Goal: Task Accomplishment & Management: Complete application form

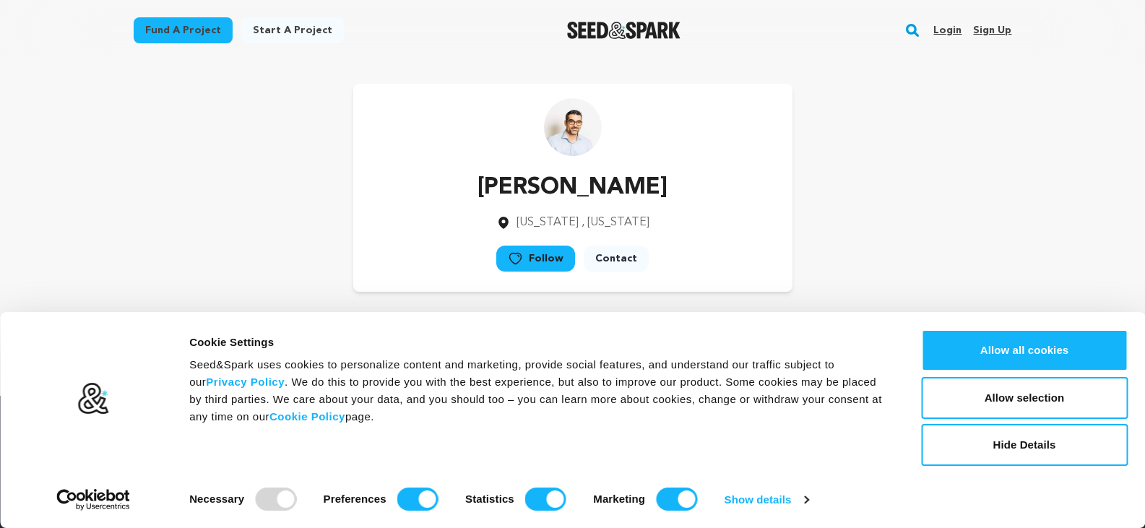
click at [990, 30] on link "Sign up" at bounding box center [992, 30] width 38 height 23
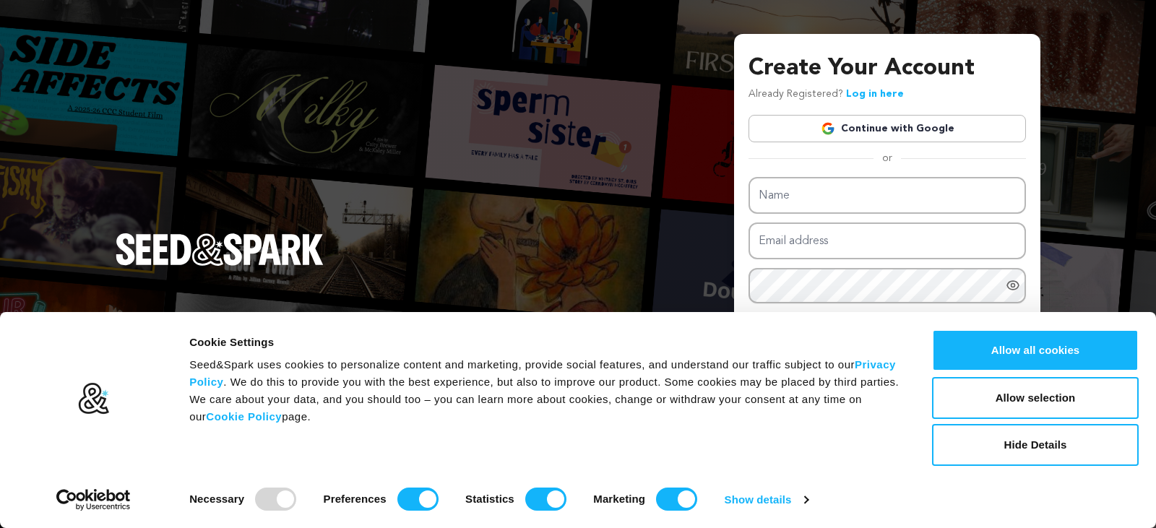
click at [799, 196] on input "Name" at bounding box center [886, 195] width 277 height 37
click at [829, 197] on input "Name" at bounding box center [886, 195] width 277 height 37
type input "Tours N Travel Pro"
click at [826, 241] on input "Email address" at bounding box center [886, 241] width 277 height 37
type input "alexjames8986@gmail.com"
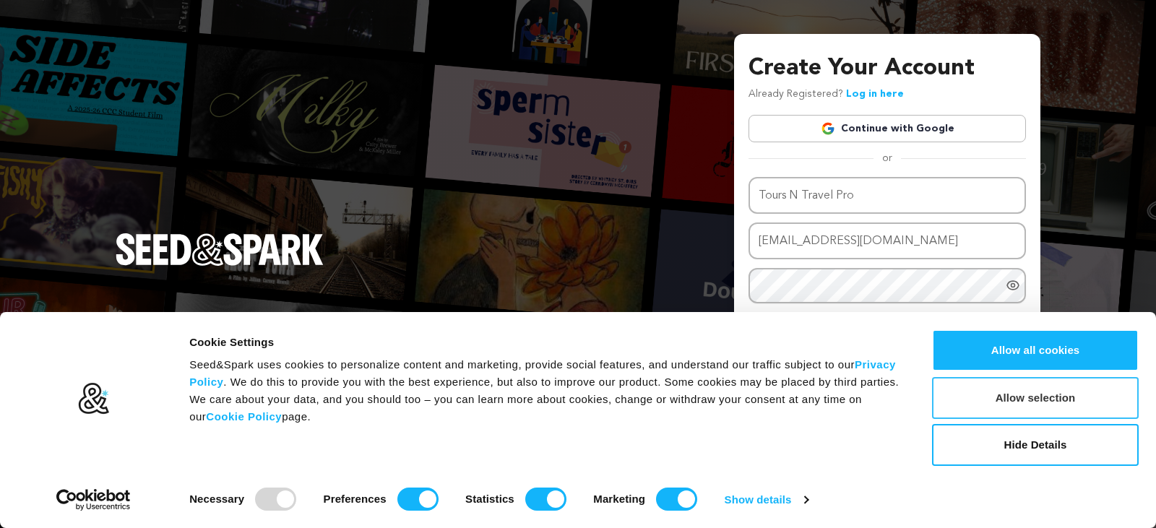
click at [1065, 402] on button "Allow selection" at bounding box center [1035, 398] width 207 height 42
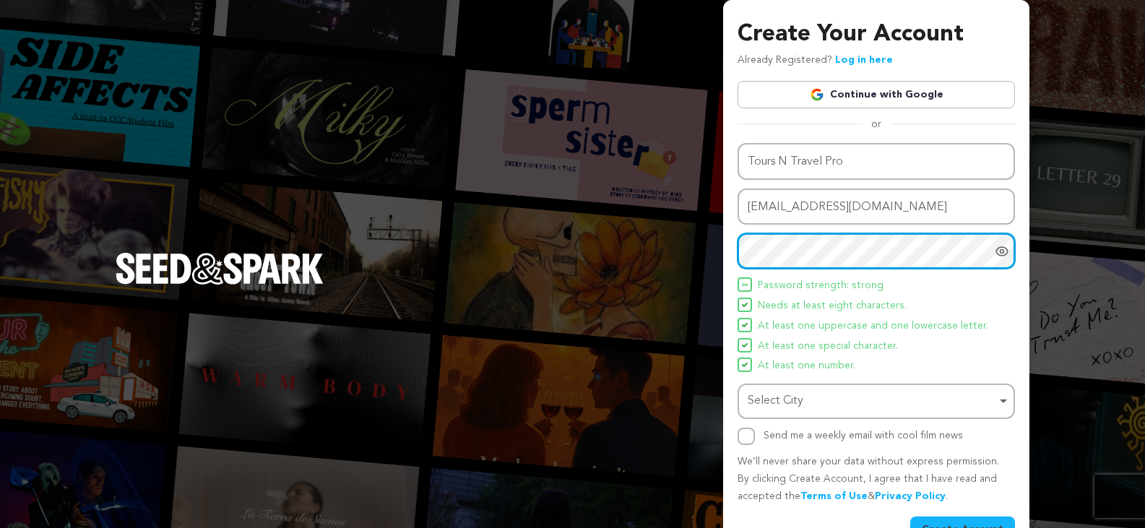
click at [806, 394] on div "Select City Remove item" at bounding box center [872, 401] width 249 height 21
click at [831, 394] on div "Select City Remove item" at bounding box center [872, 401] width 249 height 21
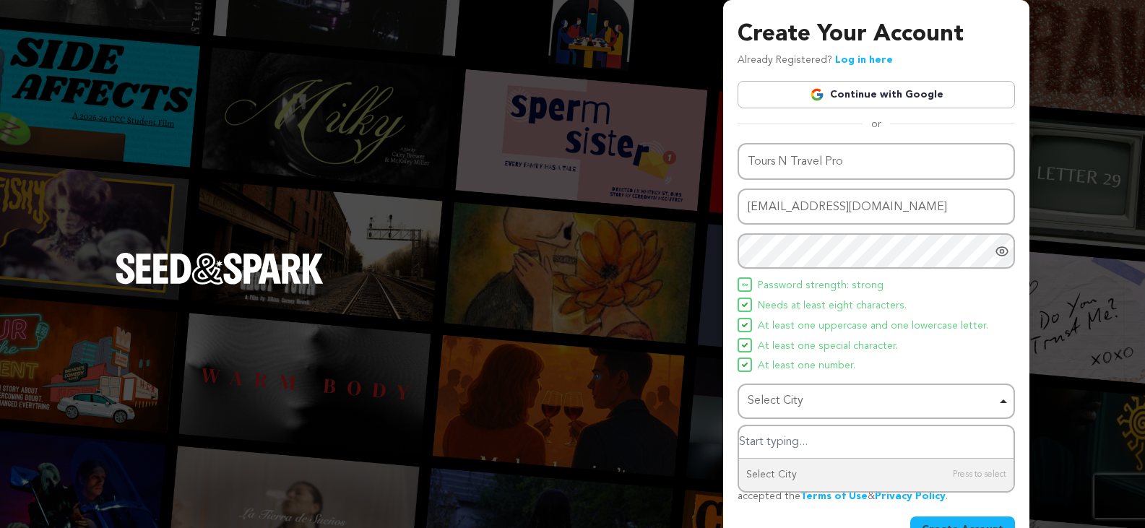
click at [792, 447] on input "Select City" at bounding box center [876, 442] width 275 height 33
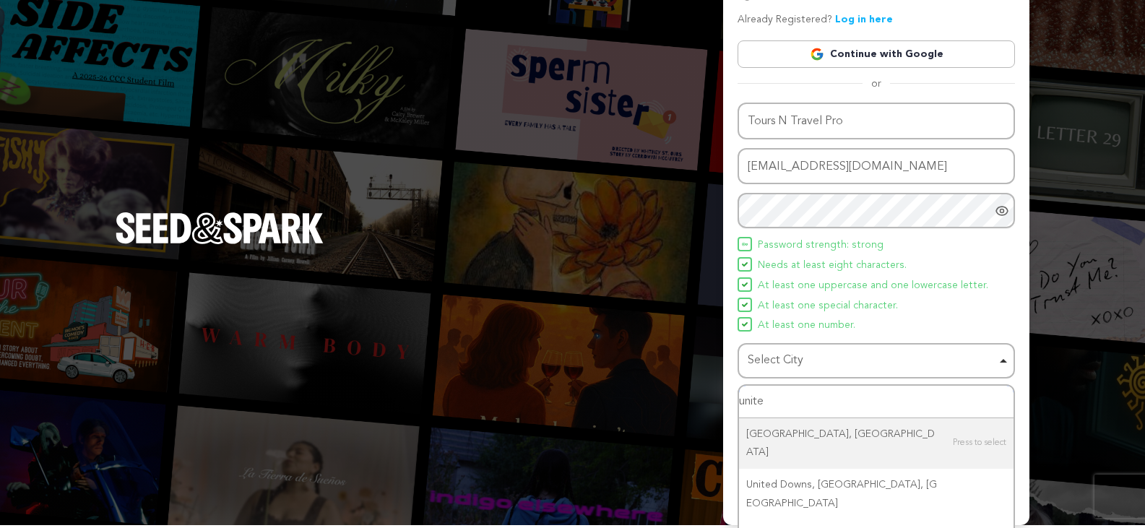
scroll to position [63, 0]
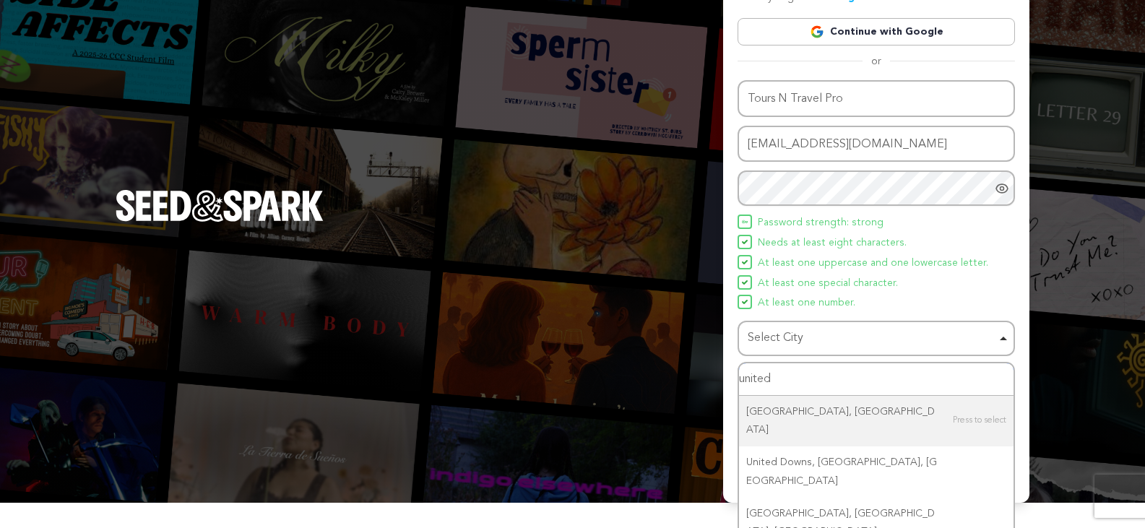
click at [813, 386] on input "united" at bounding box center [876, 379] width 275 height 33
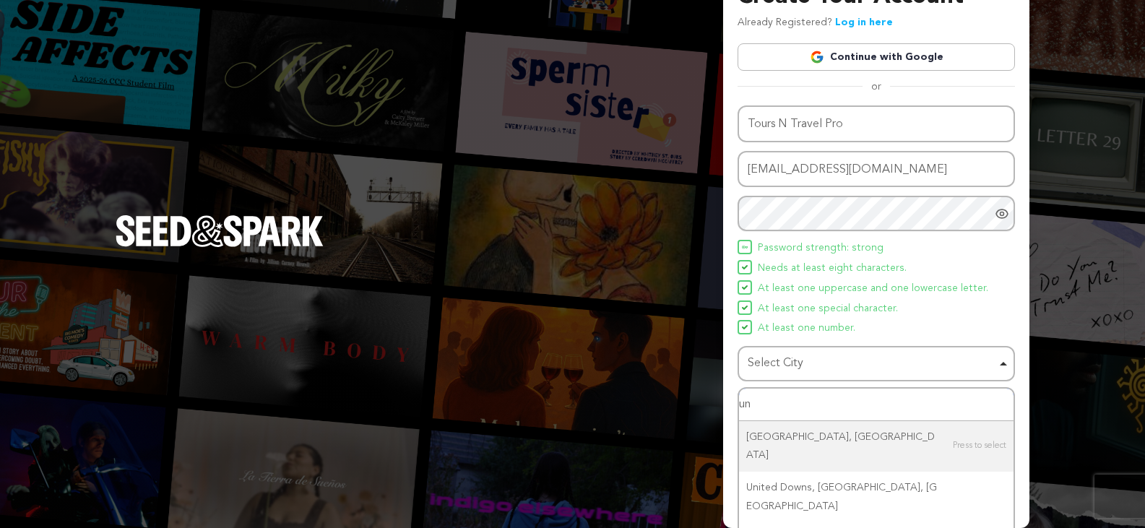
type input "u"
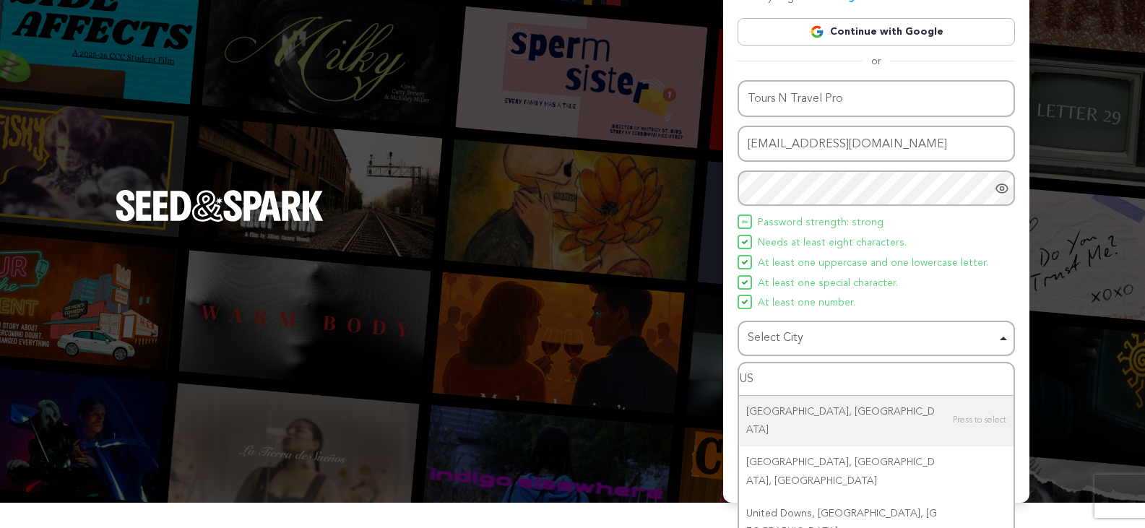
type input "USA"
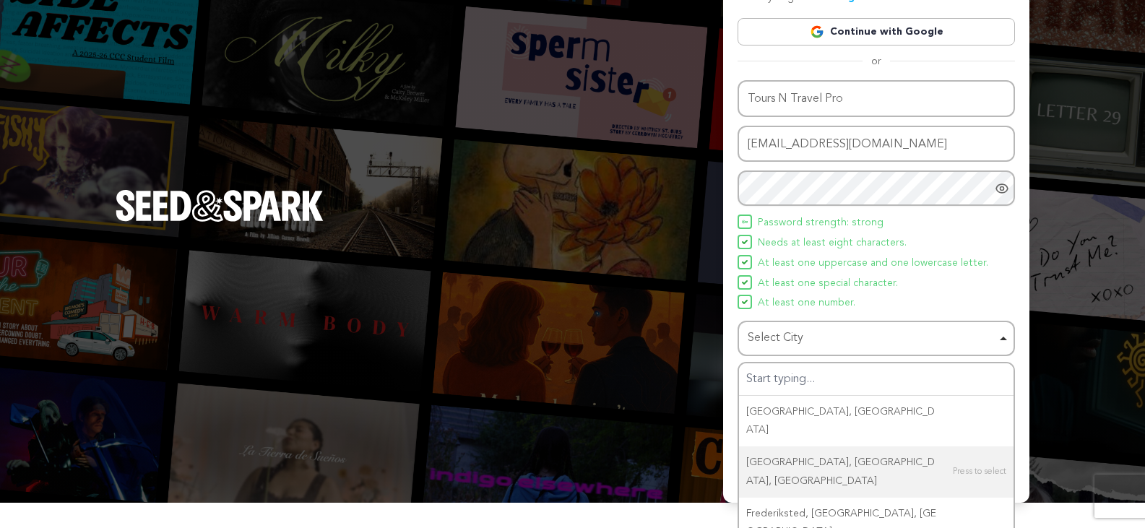
scroll to position [38, 0]
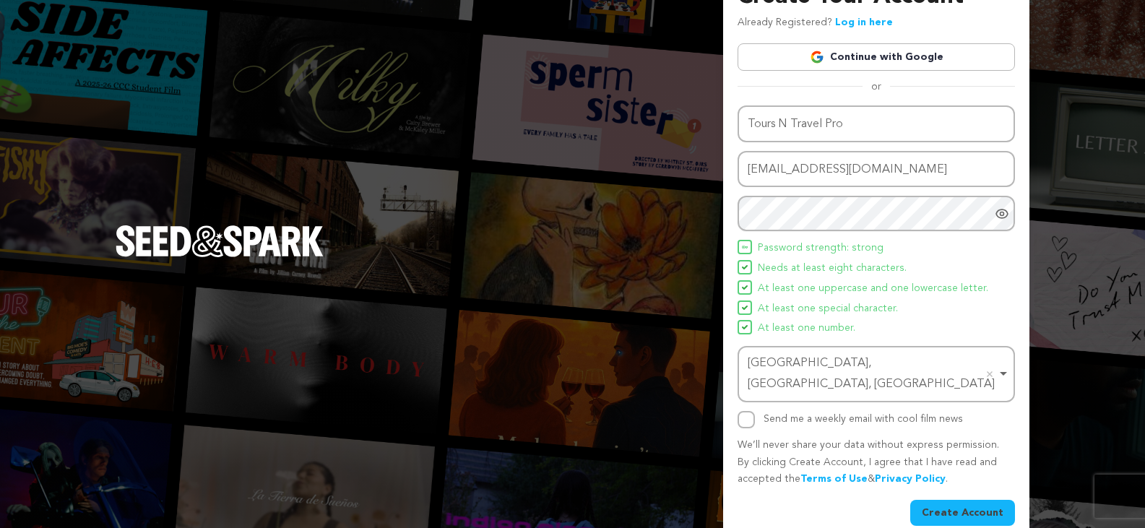
click at [760, 411] on div "Send me a weekly email with cool film news" at bounding box center [876, 419] width 277 height 17
click at [748, 411] on input "Send me a weekly email with cool film news" at bounding box center [746, 419] width 17 height 17
checkbox input "true"
click at [985, 478] on div "Name Tours N Travel Pro Email address alexjames8986@gmail.com Password Password…" at bounding box center [876, 315] width 277 height 420
click at [992, 500] on button "Create Account" at bounding box center [962, 513] width 105 height 26
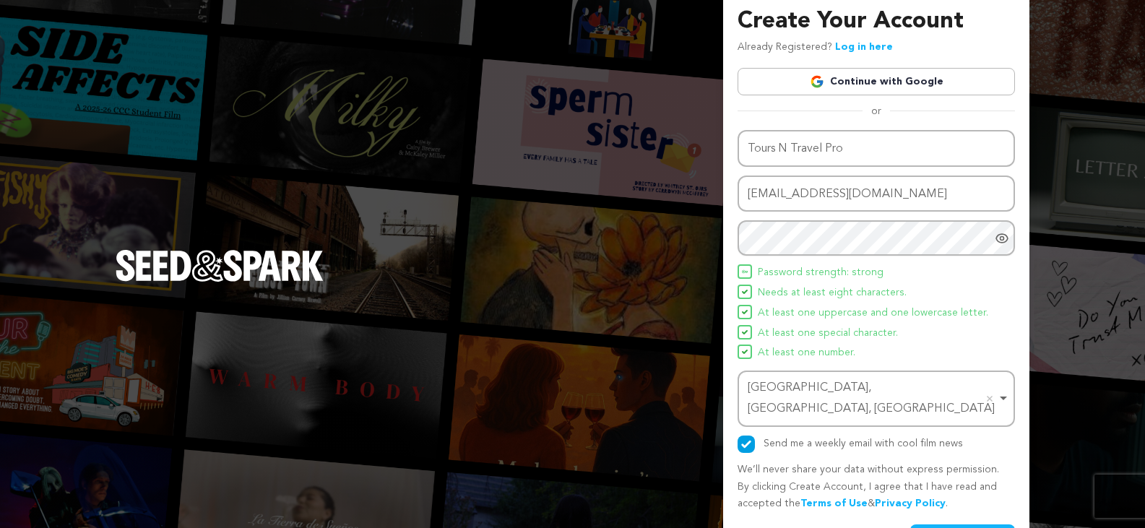
scroll to position [0, 0]
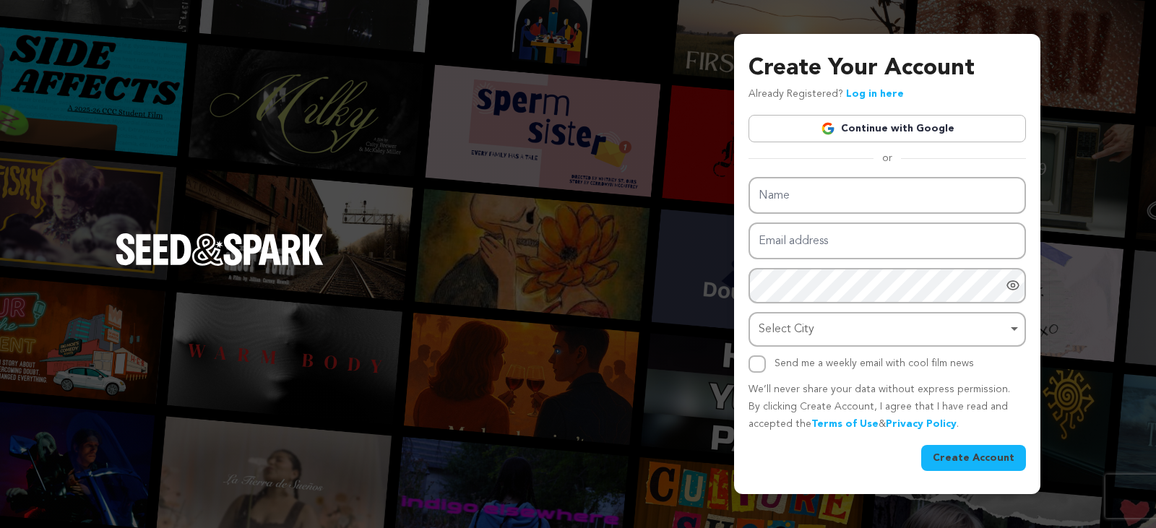
click at [864, 120] on link "Continue with Google" at bounding box center [886, 128] width 277 height 27
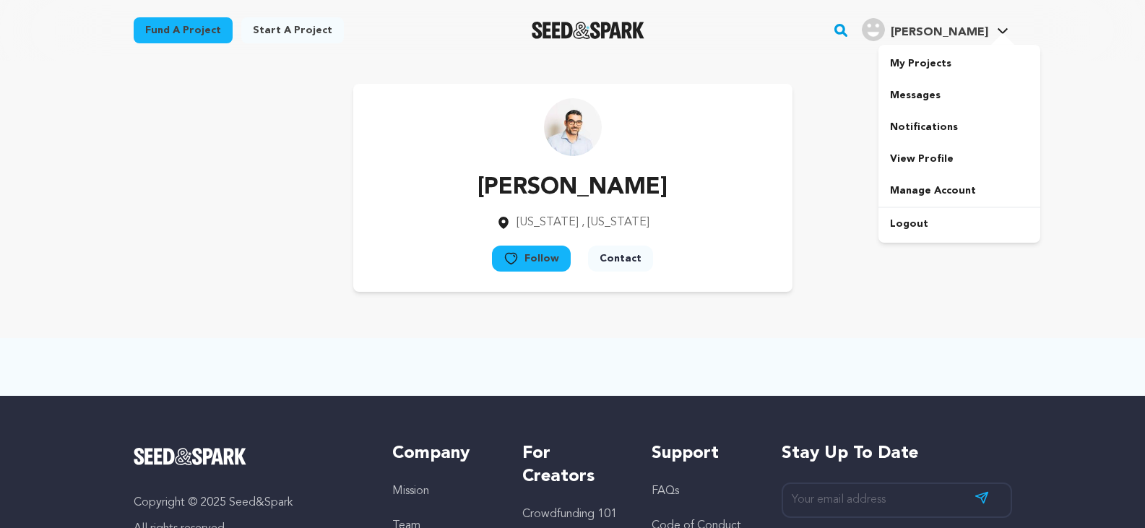
click at [961, 27] on span "[PERSON_NAME]" at bounding box center [940, 33] width 98 height 12
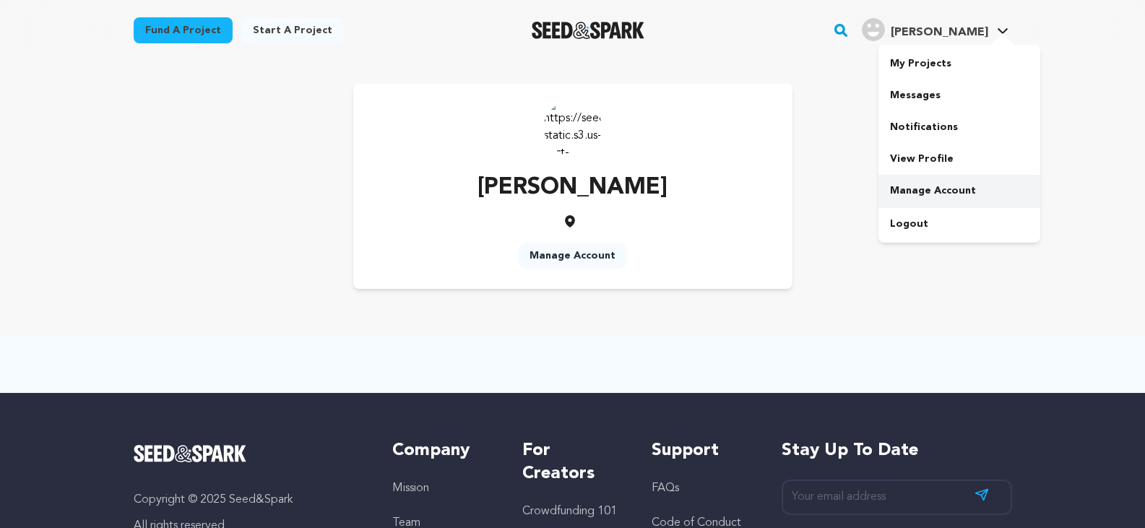
click at [925, 181] on link "Manage Account" at bounding box center [959, 191] width 162 height 32
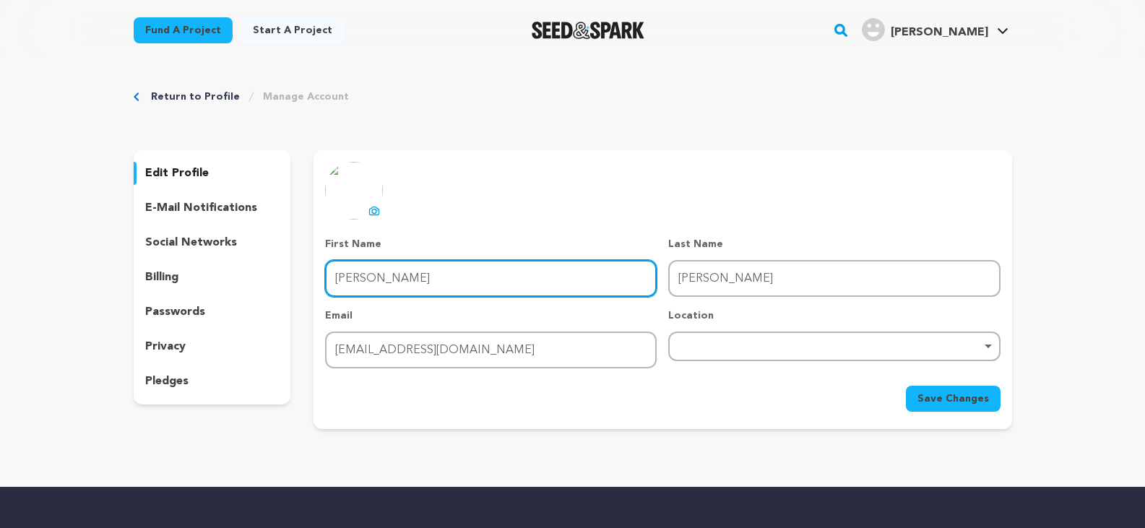
click at [416, 275] on input "James" at bounding box center [491, 278] width 332 height 37
drag, startPoint x: 485, startPoint y: 277, endPoint x: 157, endPoint y: 270, distance: 328.8
click at [157, 270] on div "edit profile e-mail notifications social networks billing passwords privacy ple…" at bounding box center [573, 289] width 878 height 279
type input "t"
type input "Tours N"
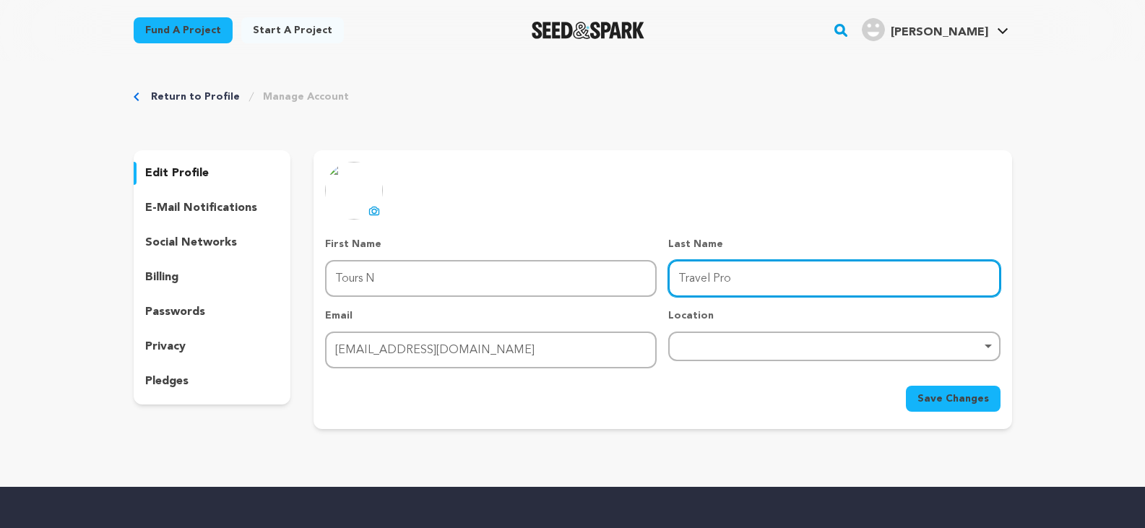
click at [712, 353] on div "Remove item" at bounding box center [834, 347] width 332 height 30
type input "Travel Pro"
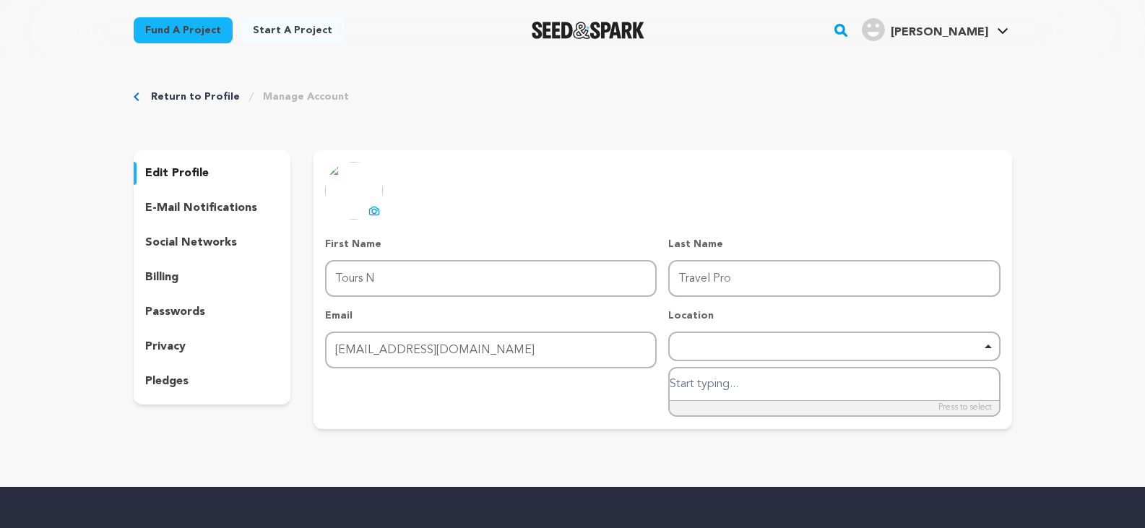
click at [733, 379] on input "search" at bounding box center [834, 384] width 329 height 33
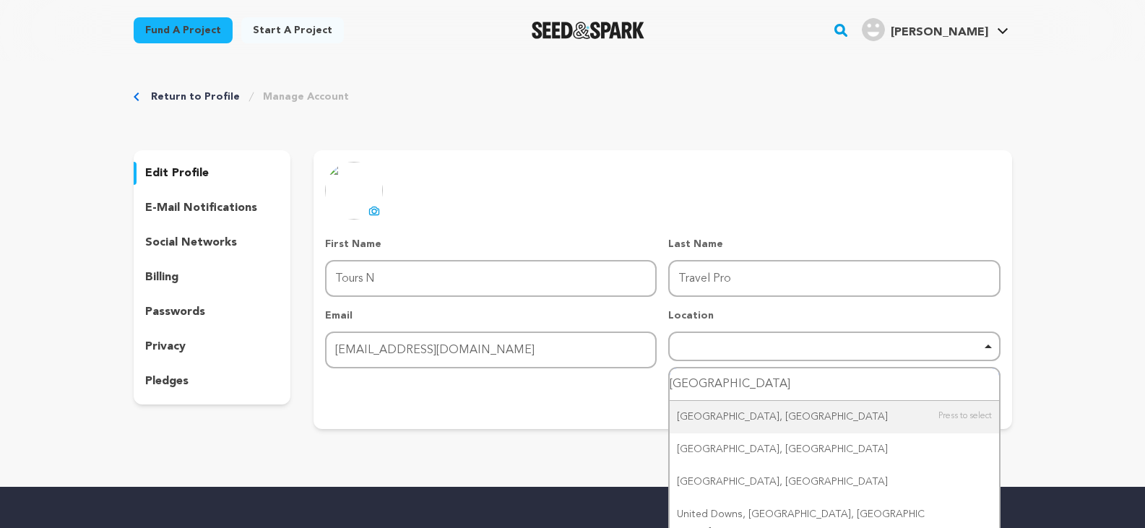
type input "."
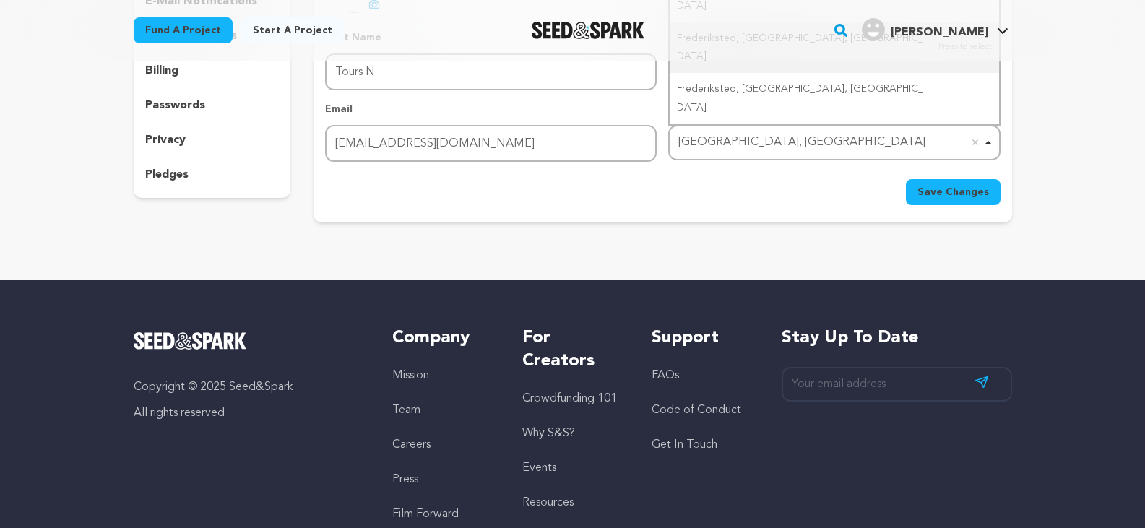
scroll to position [72, 0]
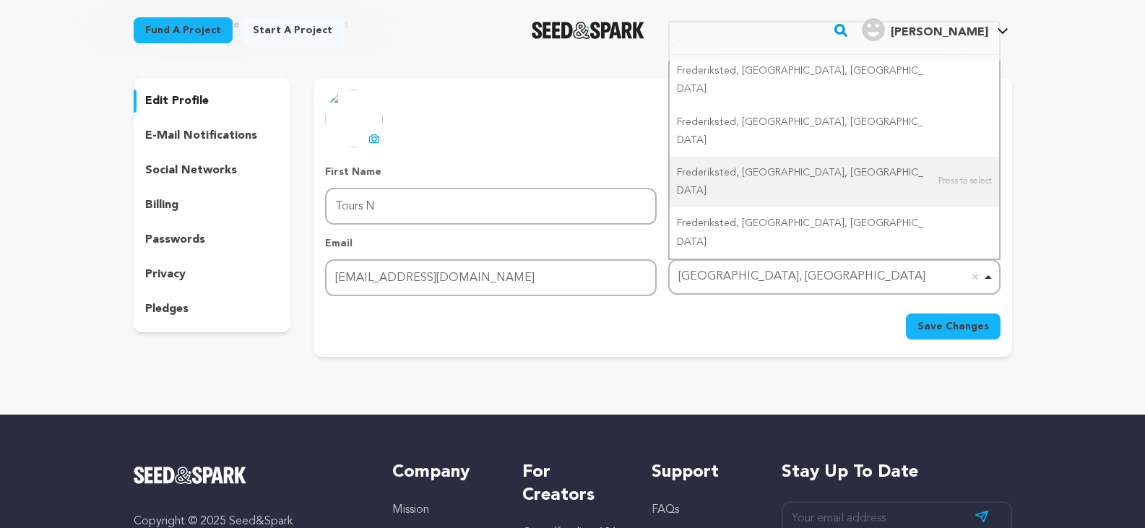
click at [846, 350] on div "uploading spinner upload profile image First Name First Name Tours N Last Name …" at bounding box center [663, 217] width 698 height 279
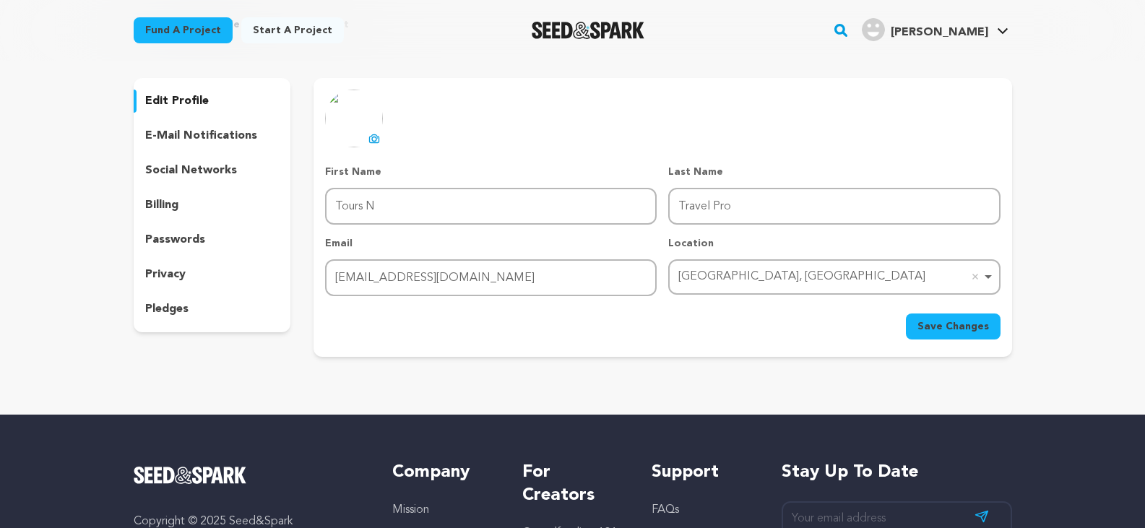
click at [970, 334] on button "Save Changes" at bounding box center [953, 327] width 95 height 26
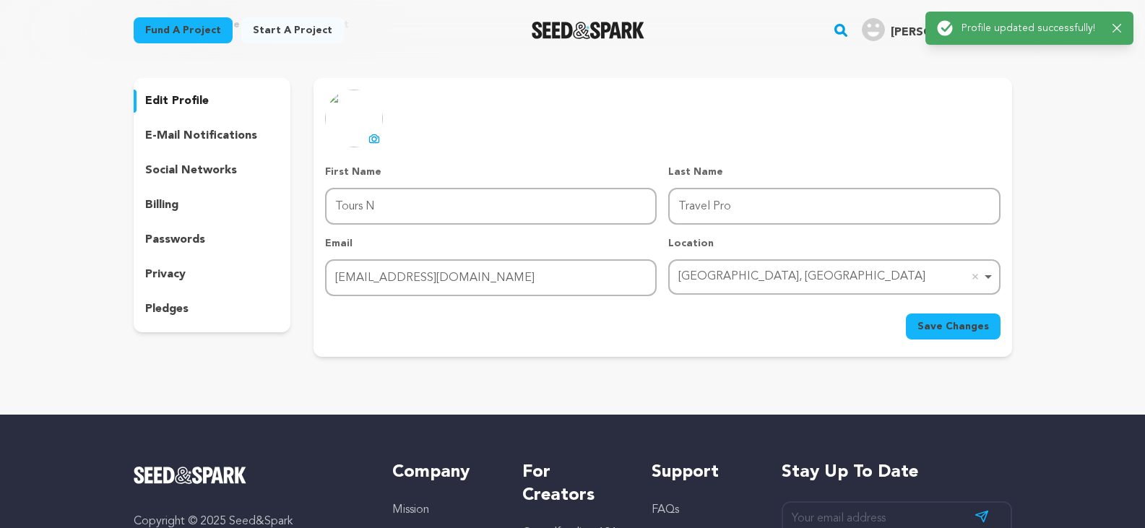
click at [187, 137] on p "e-mail notifications" at bounding box center [201, 135] width 112 height 17
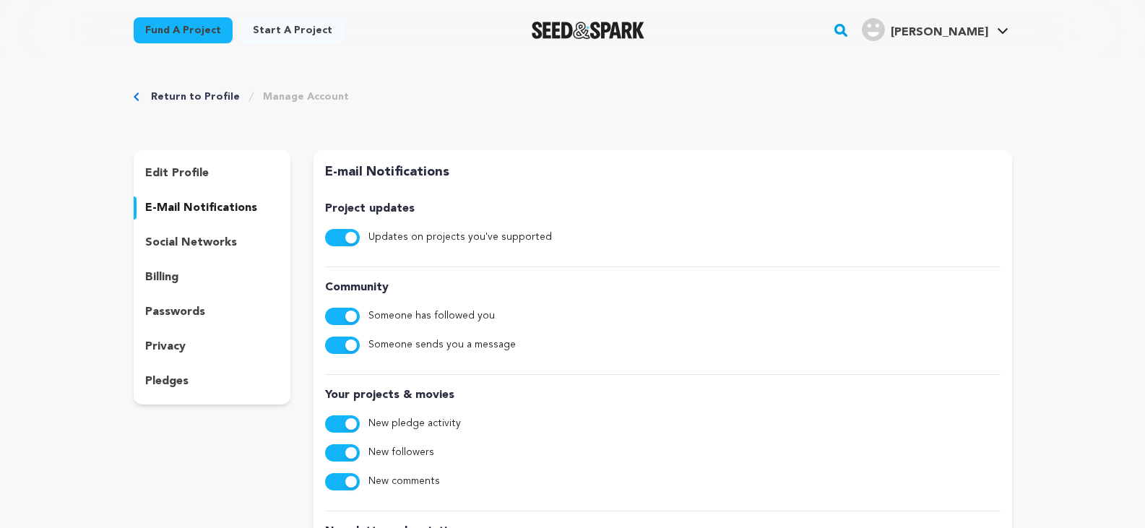
click at [223, 244] on p "social networks" at bounding box center [191, 242] width 92 height 17
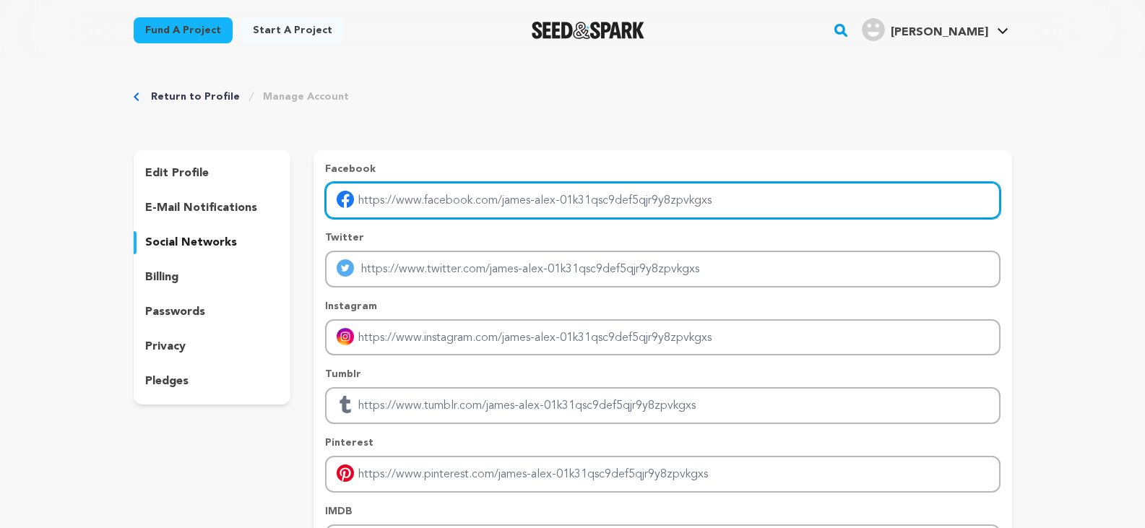
click at [589, 192] on input "Enter facebook profile link" at bounding box center [662, 200] width 675 height 37
click at [735, 191] on input "Enter facebook profile link" at bounding box center [662, 200] width 675 height 37
drag, startPoint x: 698, startPoint y: 195, endPoint x: 663, endPoint y: 196, distance: 34.7
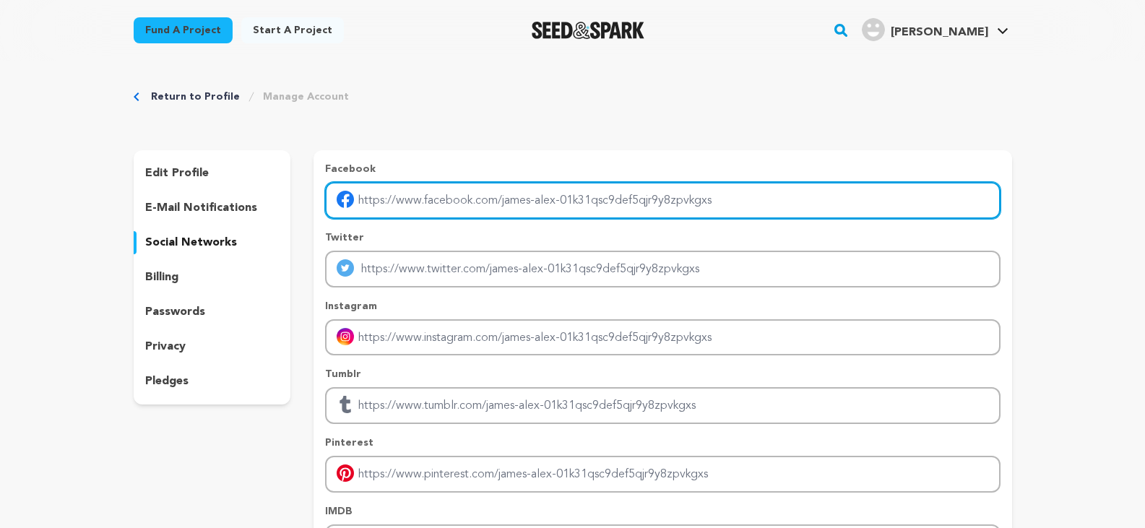
click at [664, 196] on input "Enter facebook profile link" at bounding box center [662, 200] width 675 height 37
type input "https://www.facebook.com/toursntravelpro/"
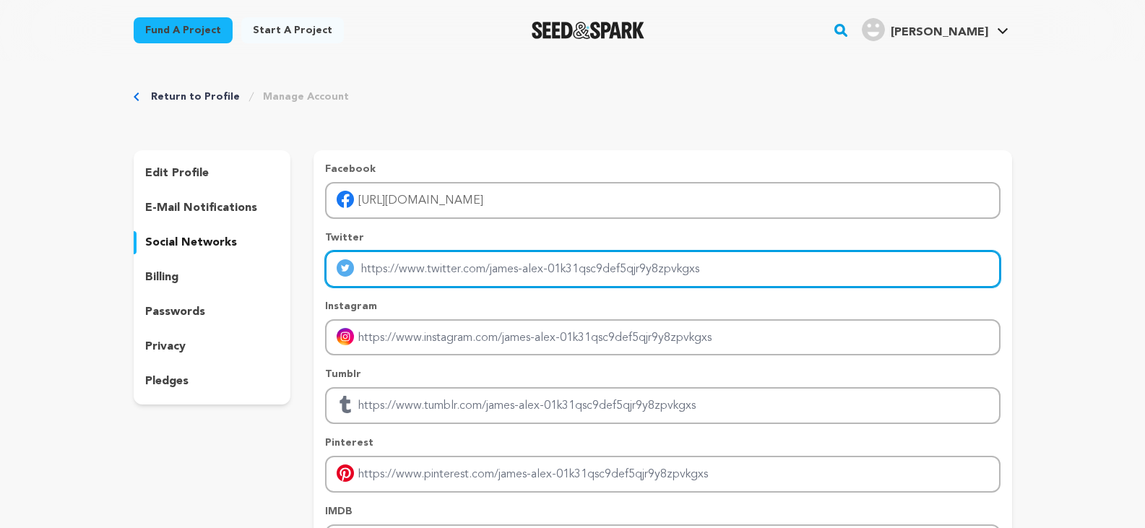
click at [411, 266] on input "Enter twitter profile link" at bounding box center [662, 269] width 675 height 37
type input "https://twitter.com/toursntravelpro"
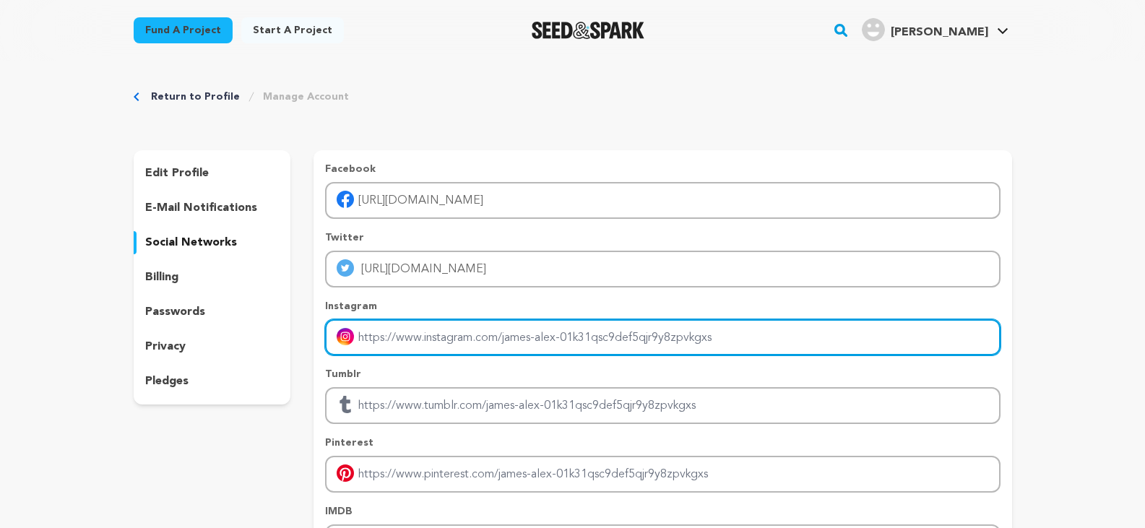
click at [402, 337] on input "Enter instagram handle link" at bounding box center [662, 337] width 675 height 37
type input "https://www.instagram.com/toursntravelpro/"
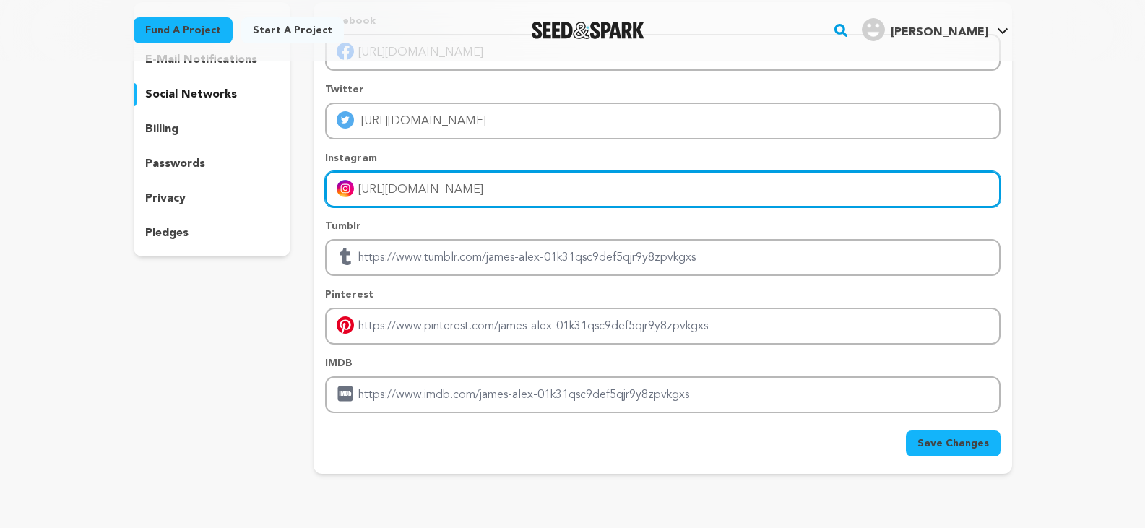
scroll to position [144, 0]
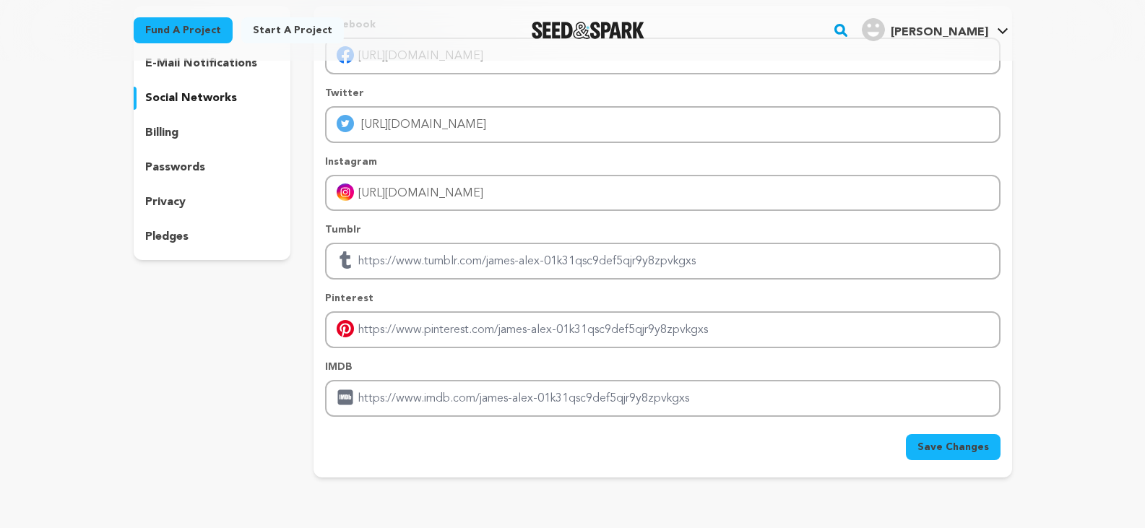
click at [956, 448] on span "Save Changes" at bounding box center [953, 447] width 72 height 14
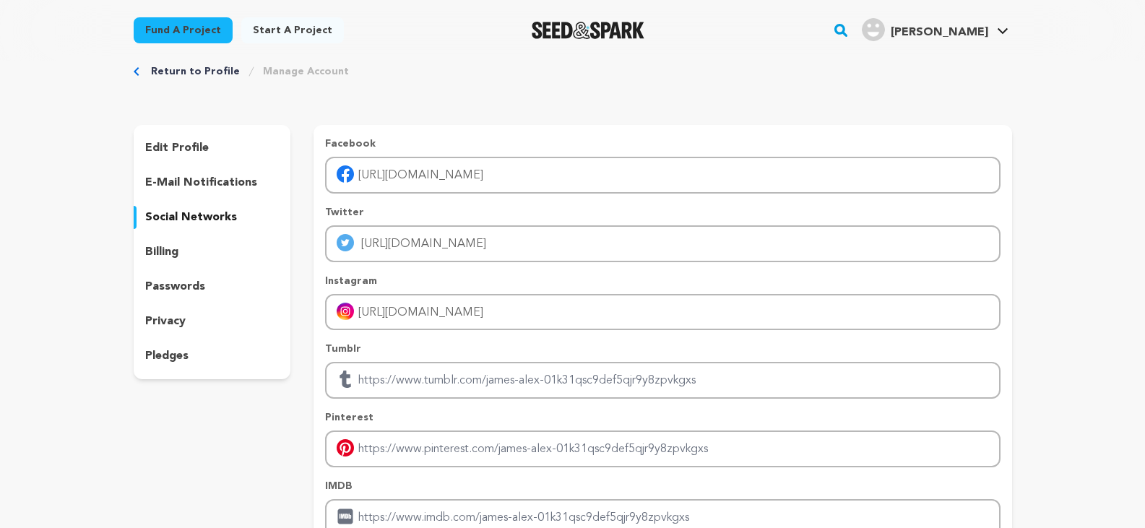
scroll to position [0, 0]
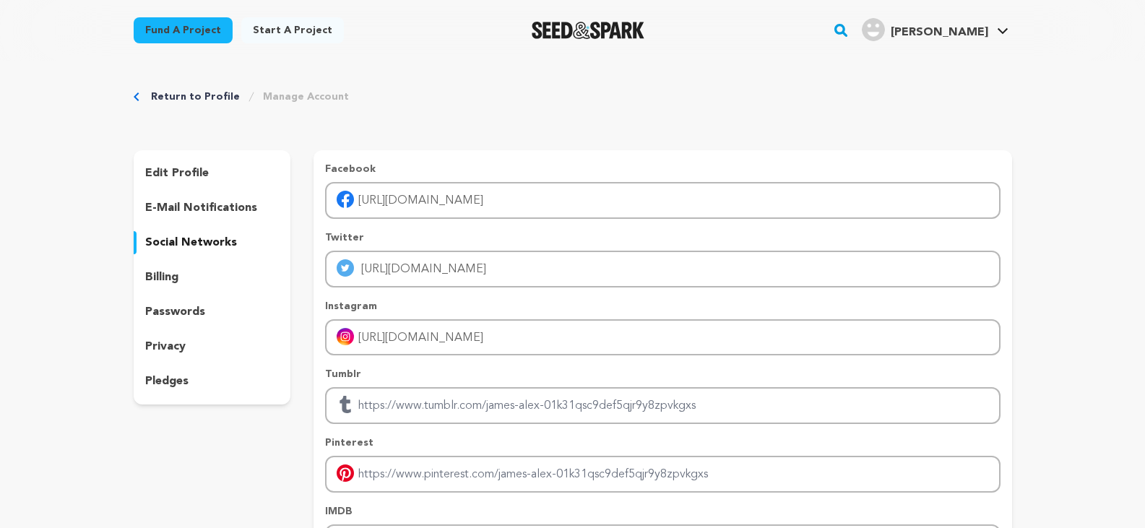
click at [169, 169] on p "edit profile" at bounding box center [177, 173] width 64 height 17
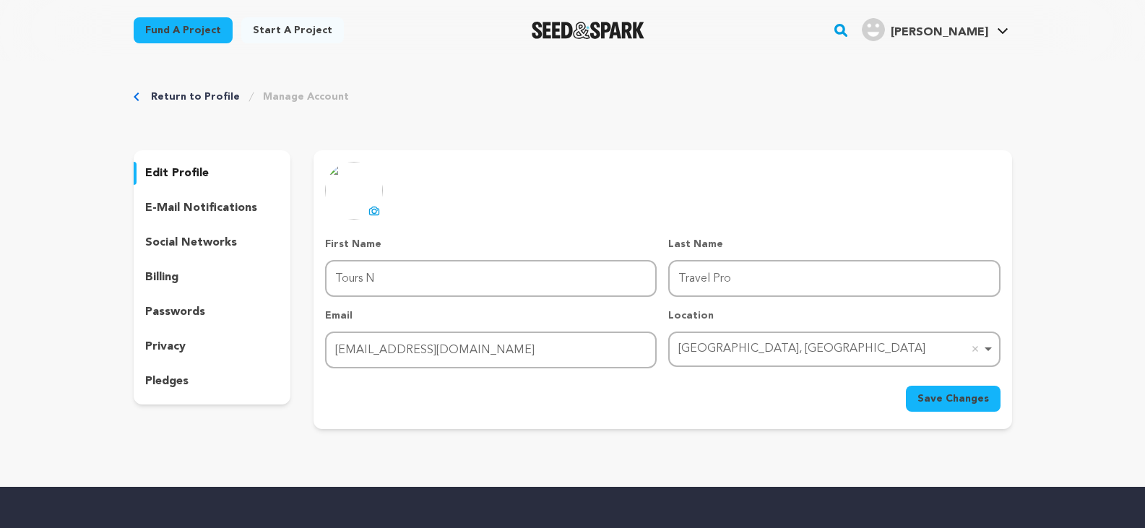
click at [368, 213] on button "uploading spinner upload profile image" at bounding box center [374, 210] width 17 height 17
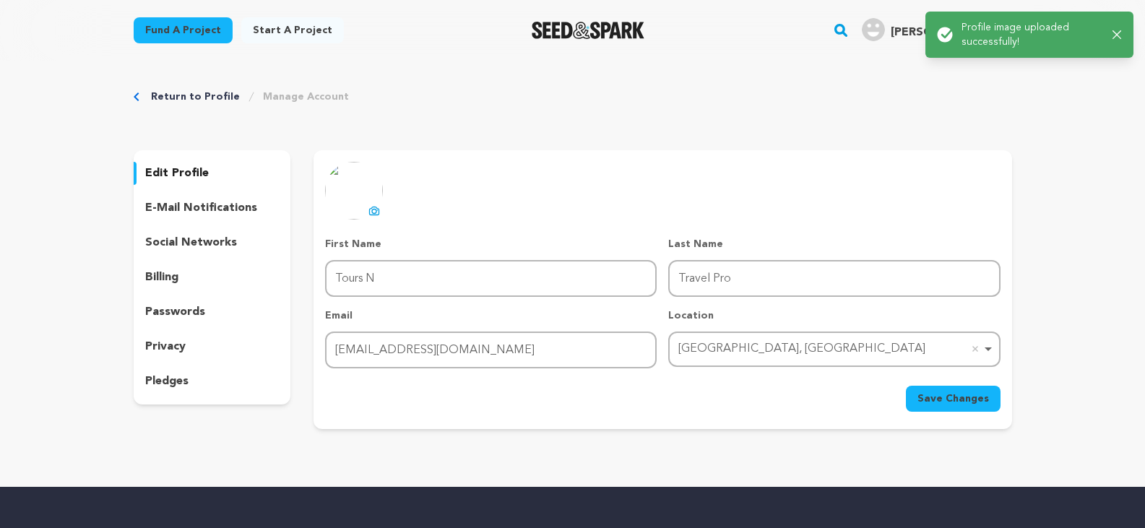
click at [955, 394] on span "Save Changes" at bounding box center [953, 399] width 72 height 14
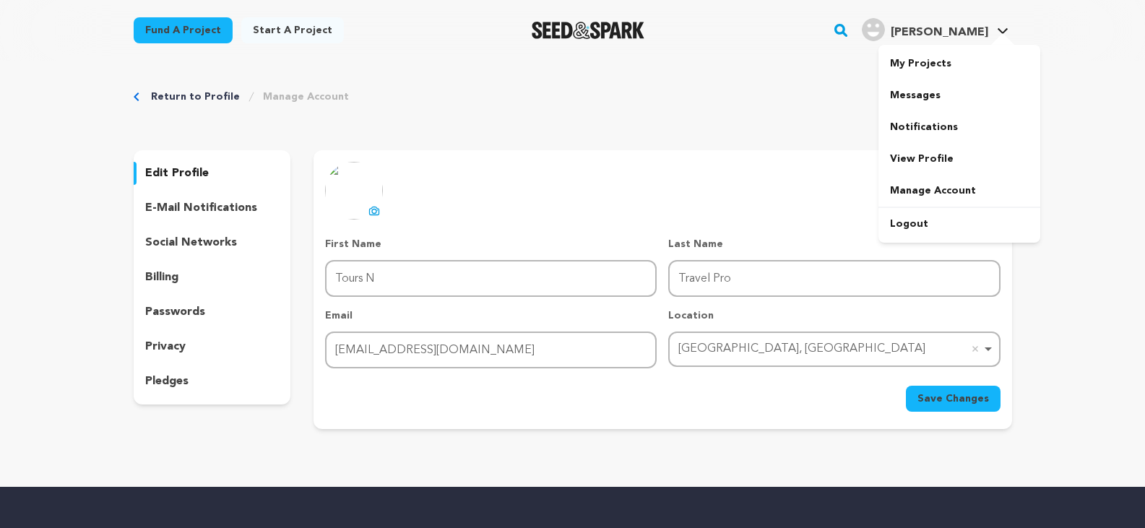
click at [947, 29] on span "James A." at bounding box center [940, 33] width 98 height 12
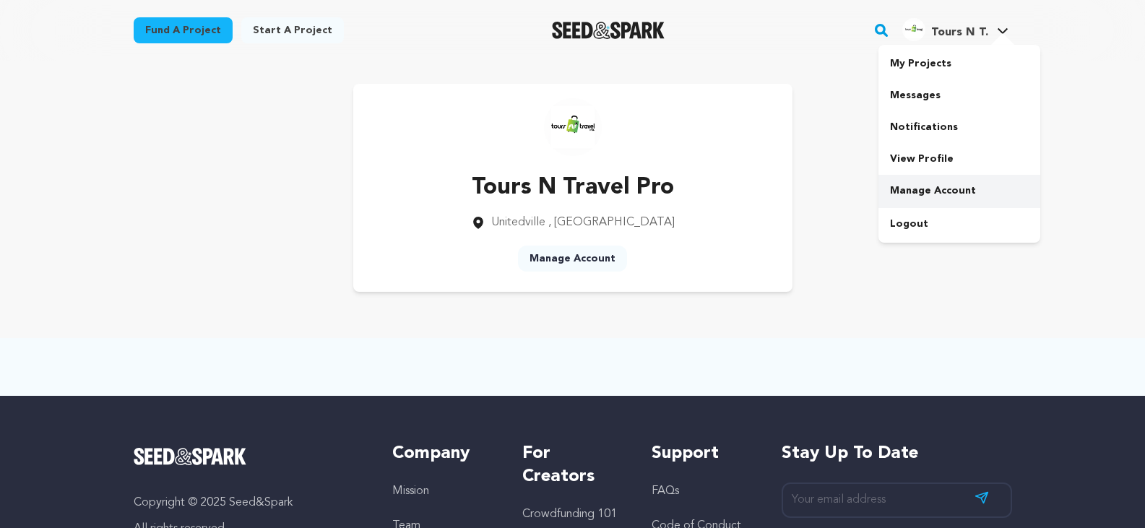
click at [970, 190] on link "Manage Account" at bounding box center [959, 191] width 162 height 32
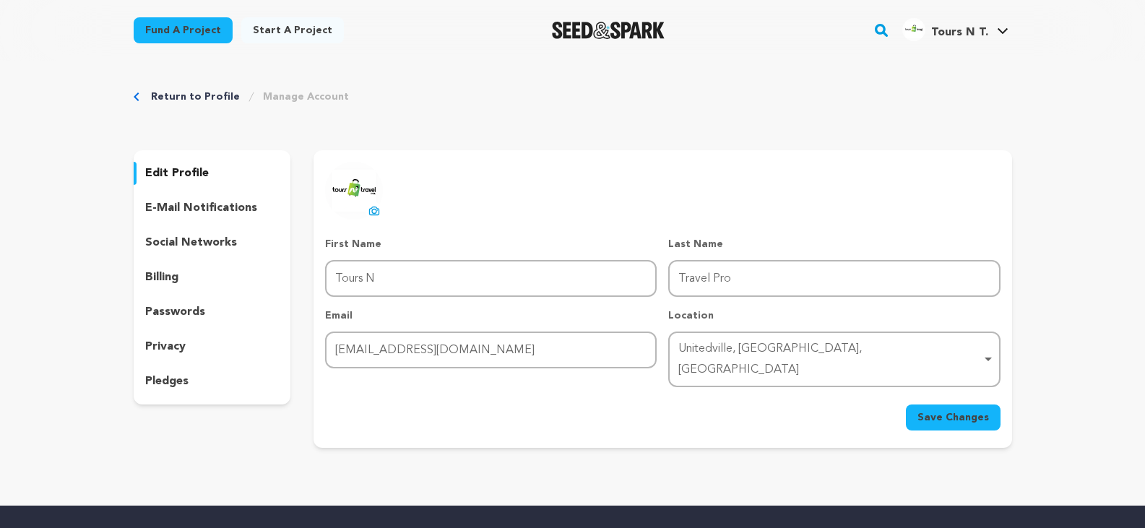
click at [202, 210] on p "e-mail notifications" at bounding box center [201, 207] width 112 height 17
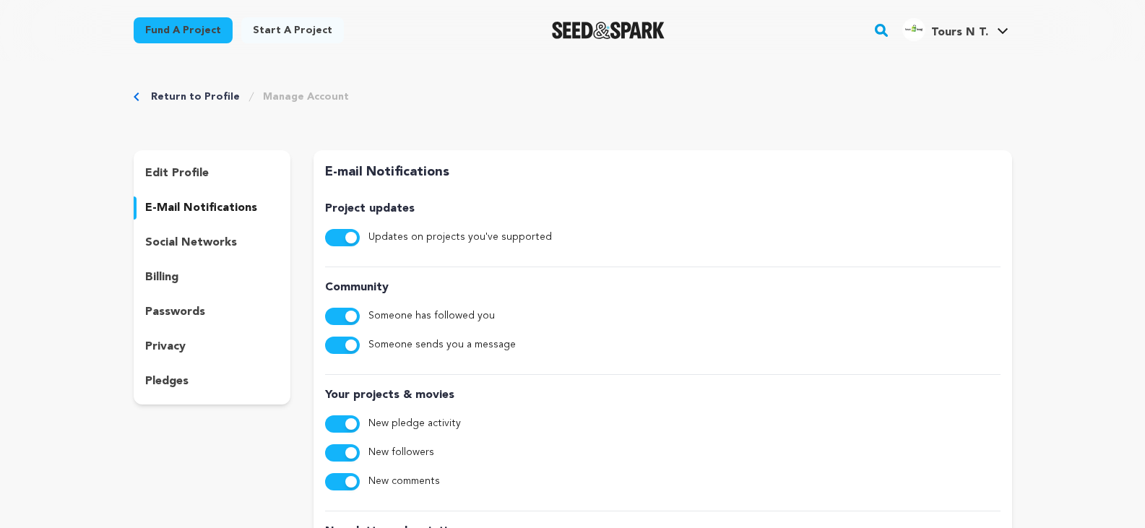
click at [204, 237] on p "social networks" at bounding box center [191, 242] width 92 height 17
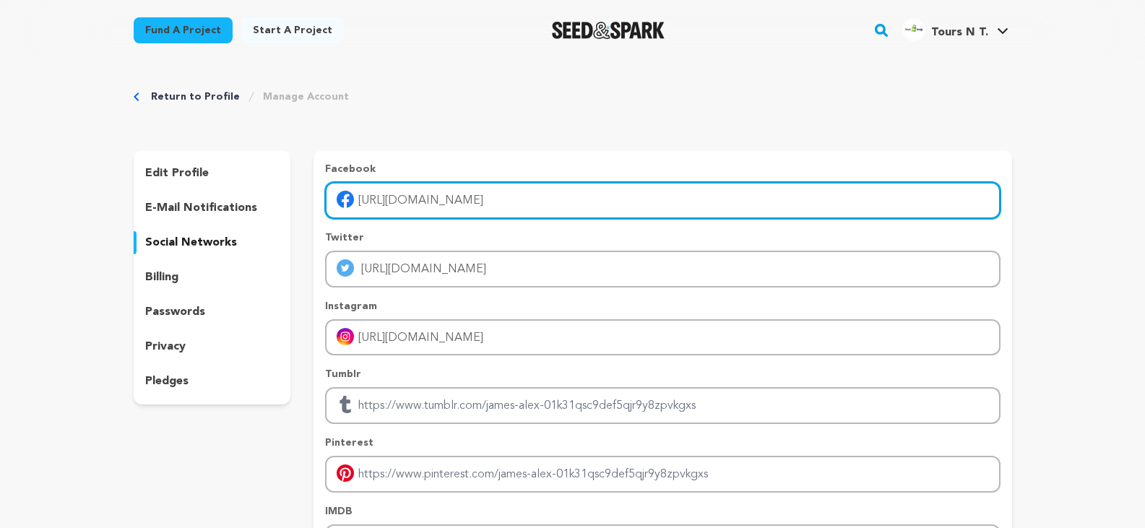
click at [579, 190] on input "[URL][DOMAIN_NAME]" at bounding box center [662, 200] width 675 height 37
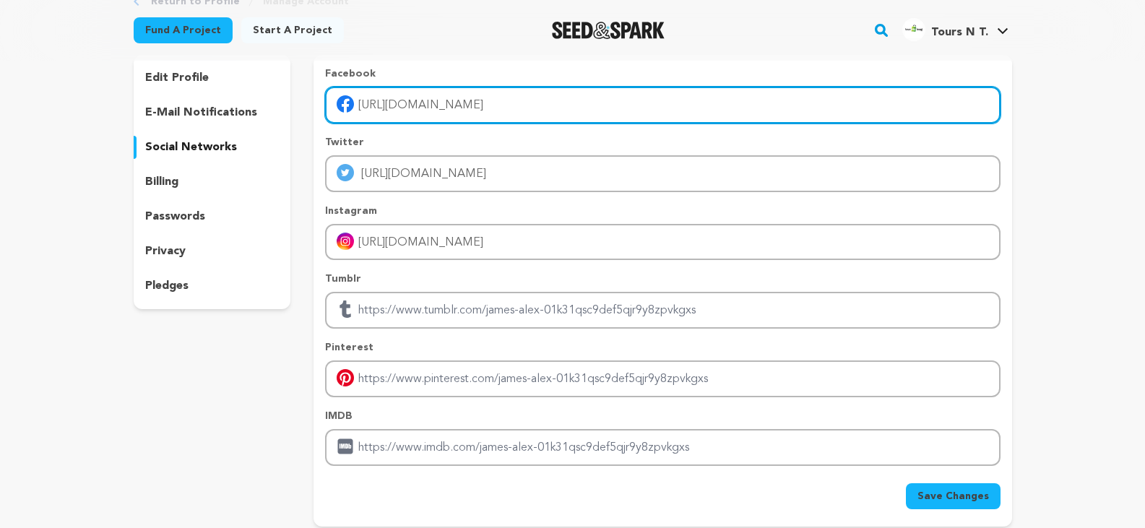
scroll to position [72, 0]
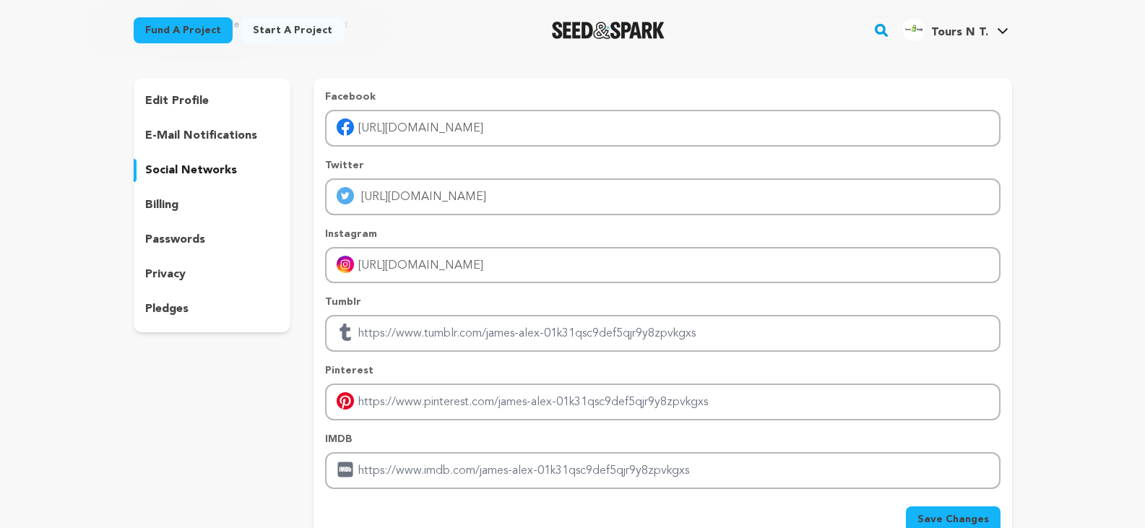
click at [181, 207] on div "billing" at bounding box center [212, 205] width 157 height 23
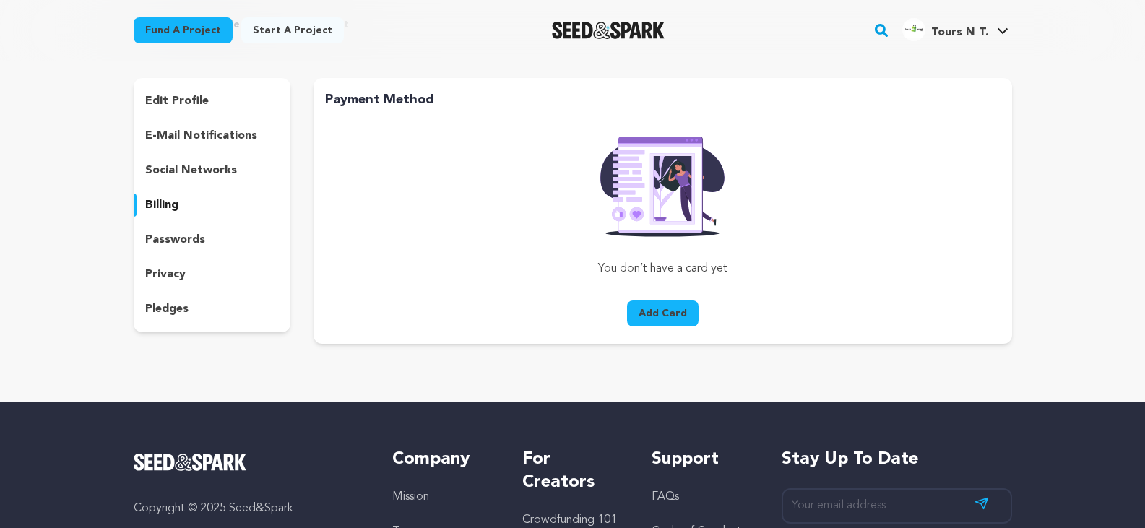
click at [203, 237] on div "passwords" at bounding box center [212, 239] width 157 height 23
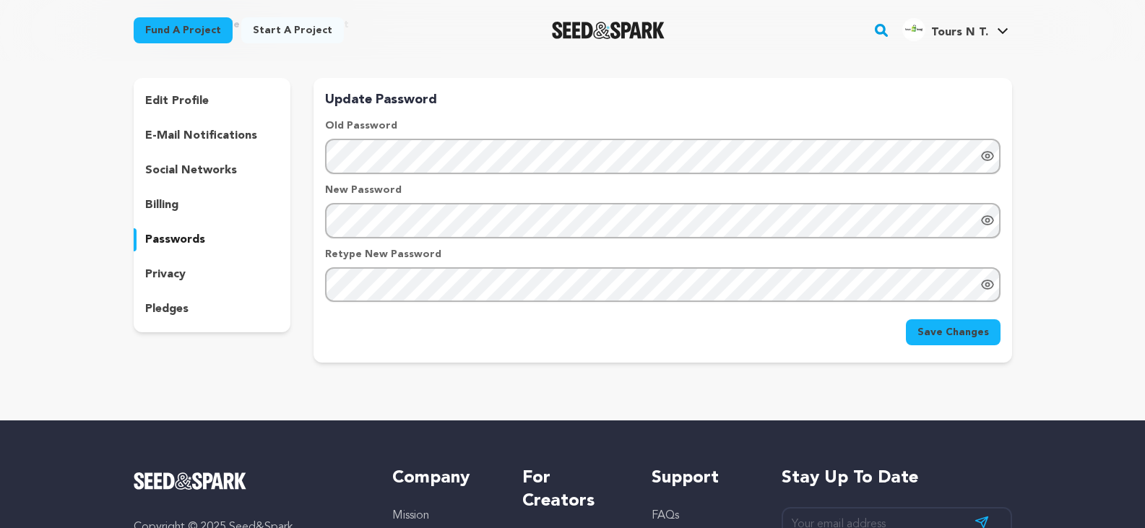
click at [185, 264] on div "privacy" at bounding box center [212, 274] width 157 height 23
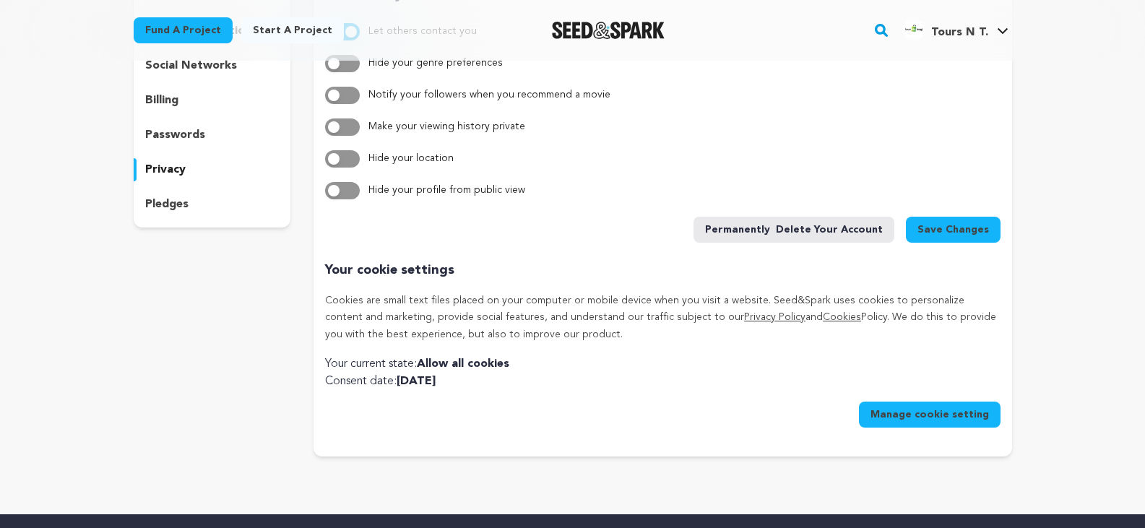
scroll to position [72, 0]
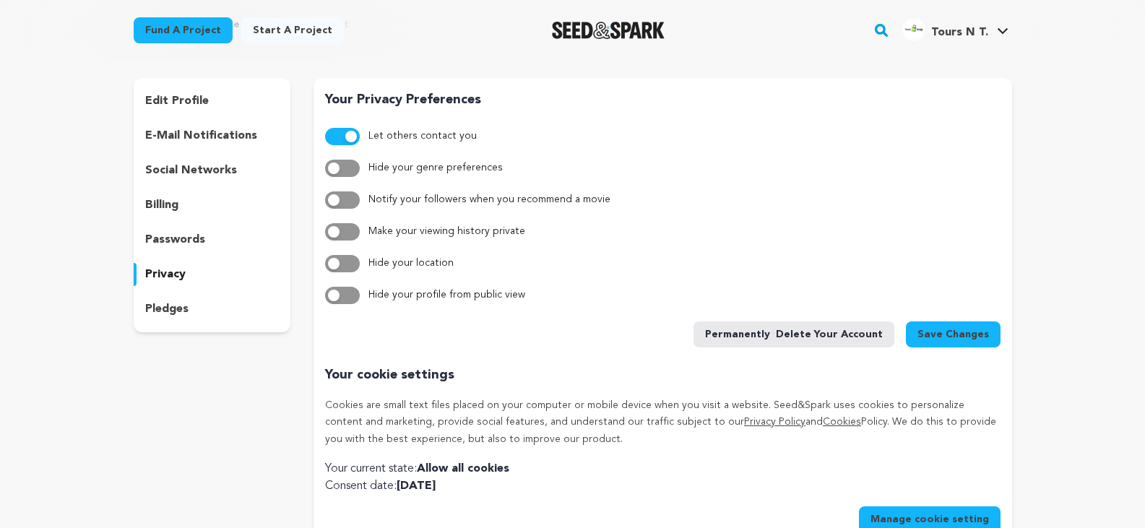
click at [165, 313] on p "pledges" at bounding box center [166, 309] width 43 height 17
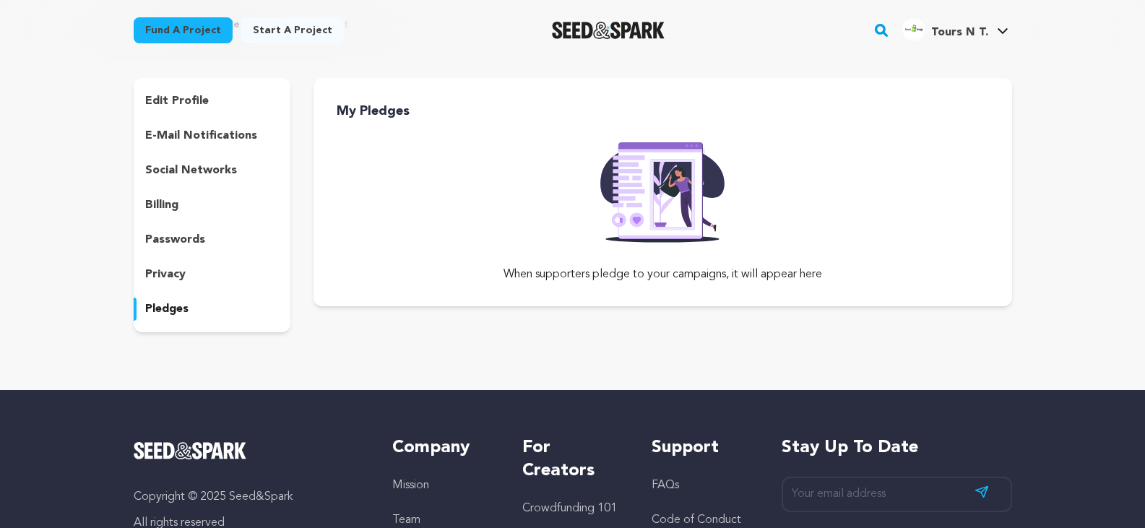
click at [217, 137] on p "e-mail notifications" at bounding box center [201, 135] width 112 height 17
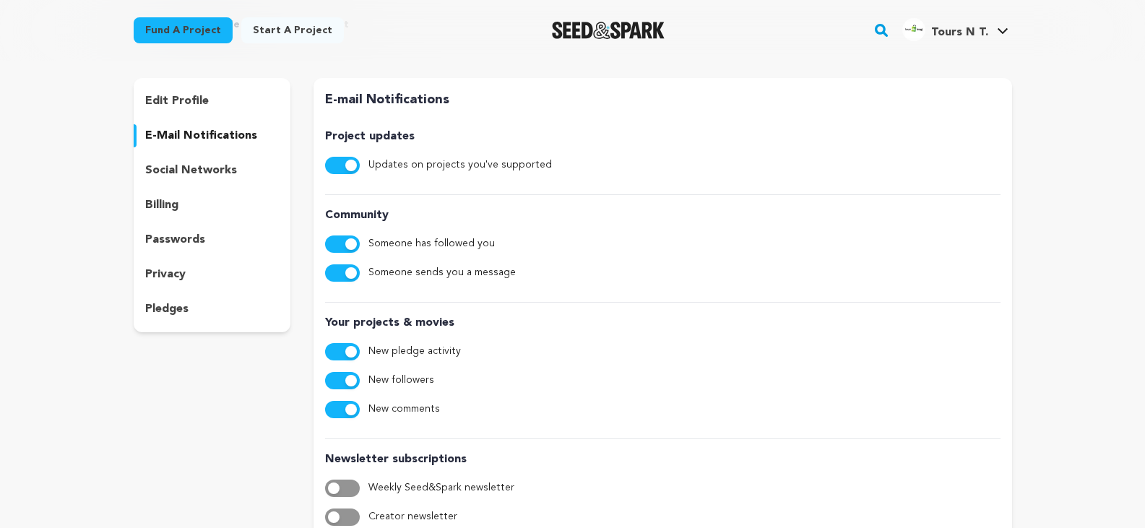
click at [207, 100] on div "edit profile" at bounding box center [212, 101] width 157 height 23
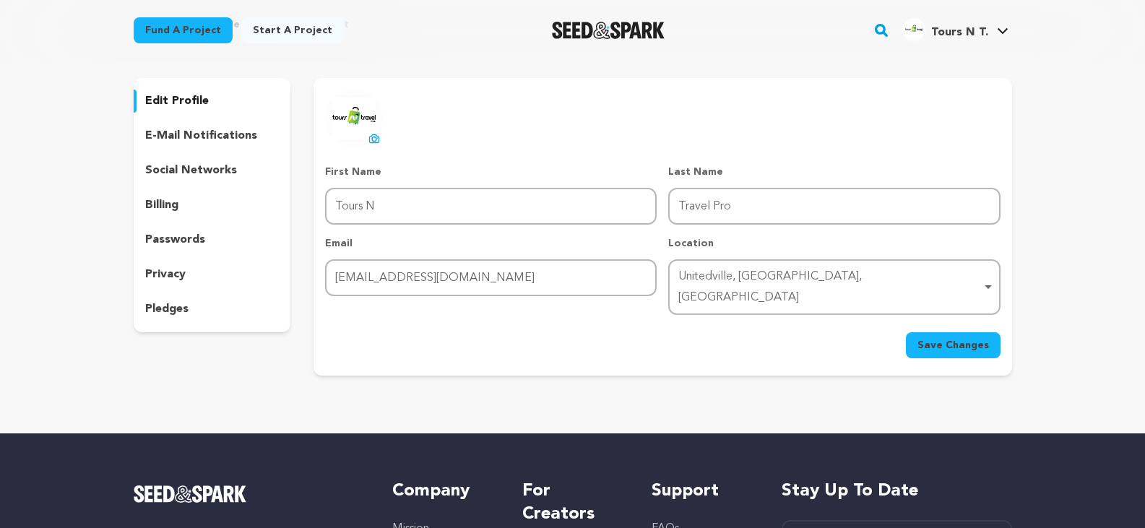
click at [953, 338] on span "Save Changes" at bounding box center [953, 345] width 72 height 14
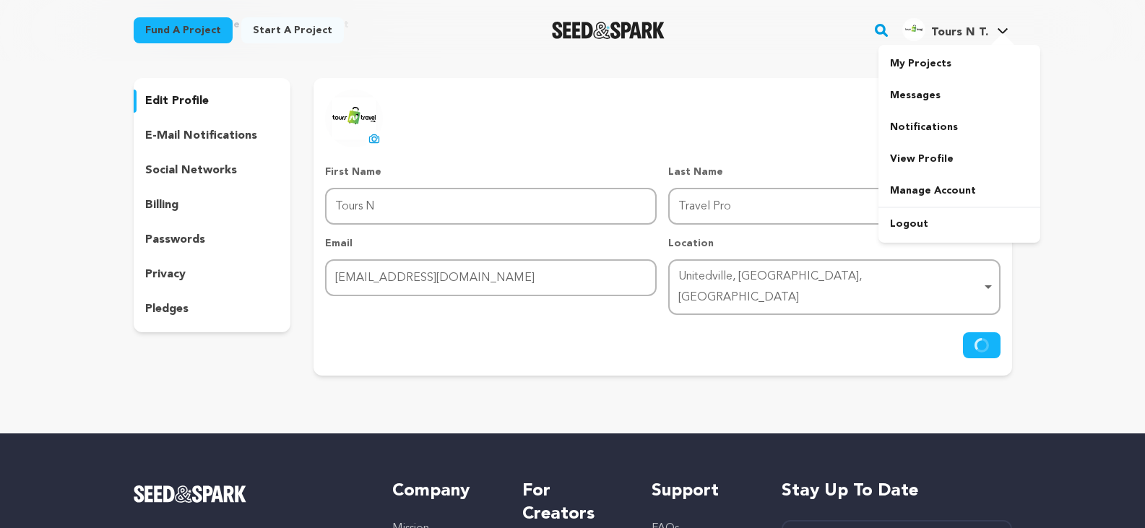
click at [990, 27] on main "Fund a project Start a project Search" at bounding box center [572, 366] width 1145 height 876
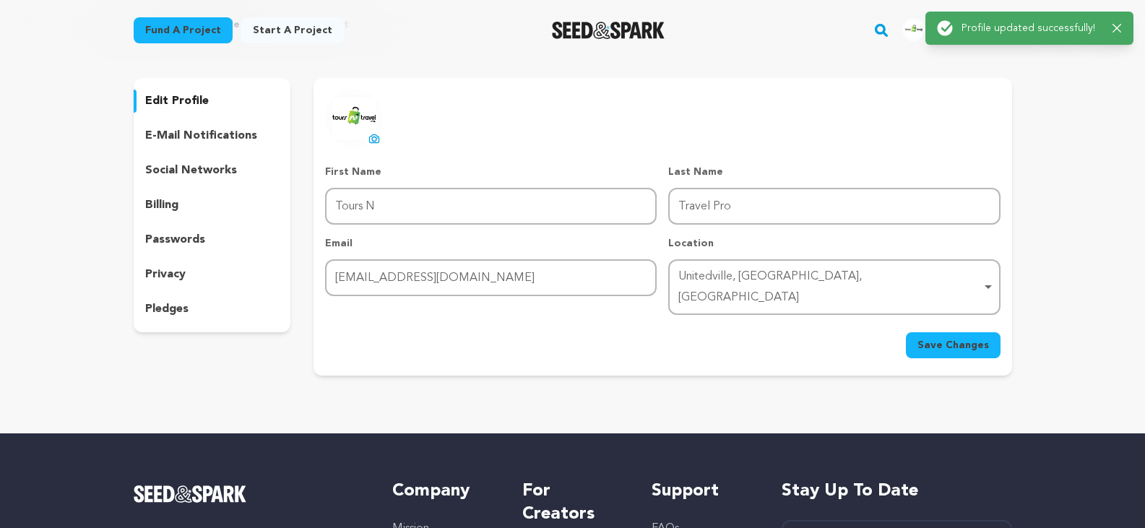
click at [1120, 30] on icon "button" at bounding box center [1117, 28] width 9 height 9
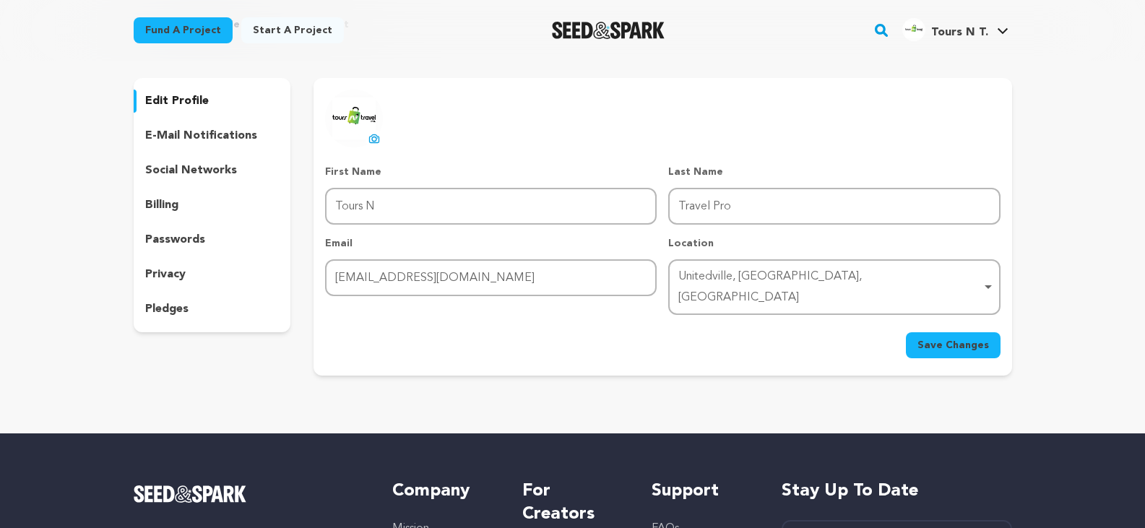
click at [0, 0] on div at bounding box center [0, 0] width 0 height 0
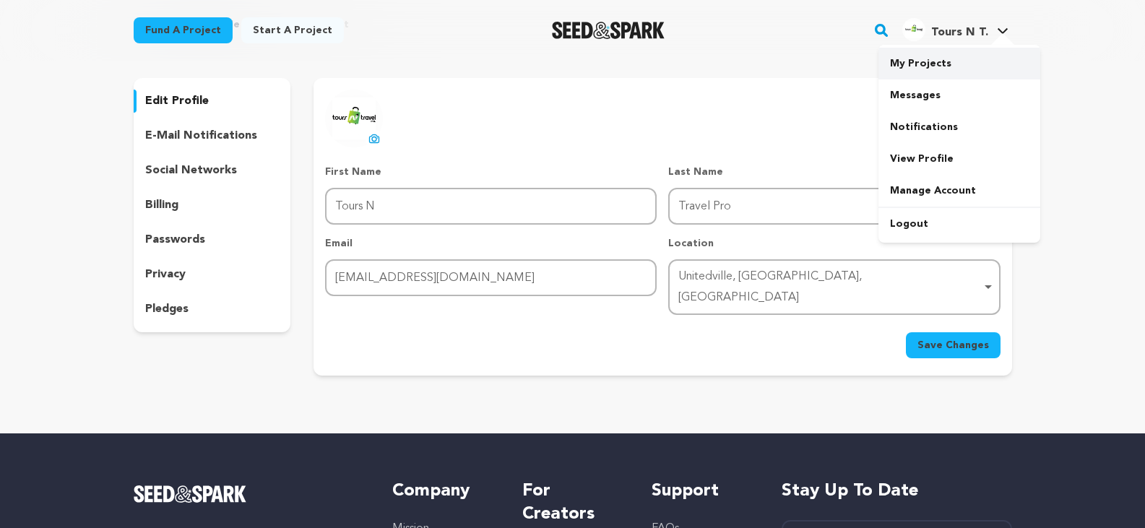
click at [928, 68] on link "My Projects" at bounding box center [959, 64] width 162 height 32
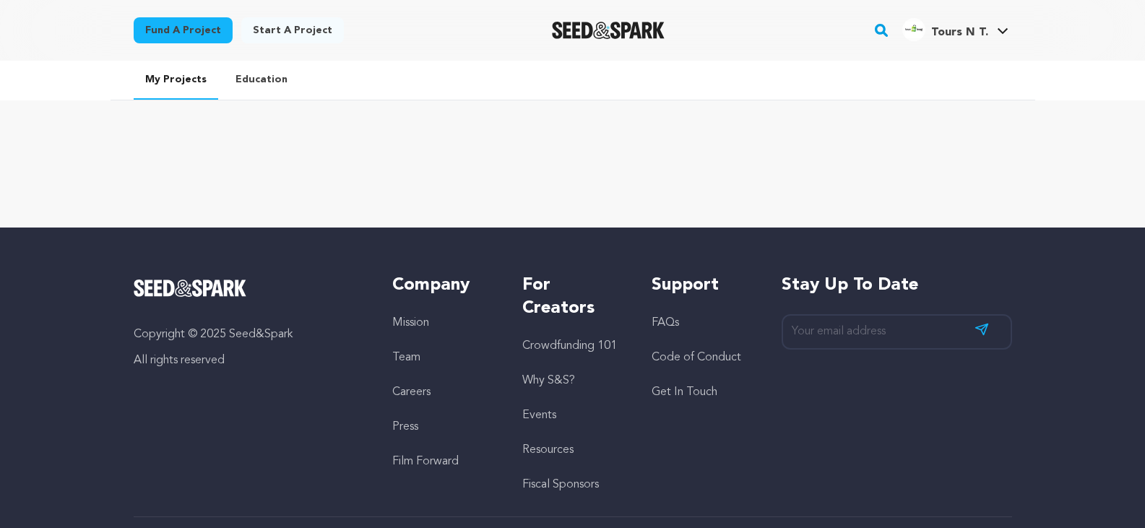
click at [251, 82] on link "Education" at bounding box center [261, 80] width 75 height 38
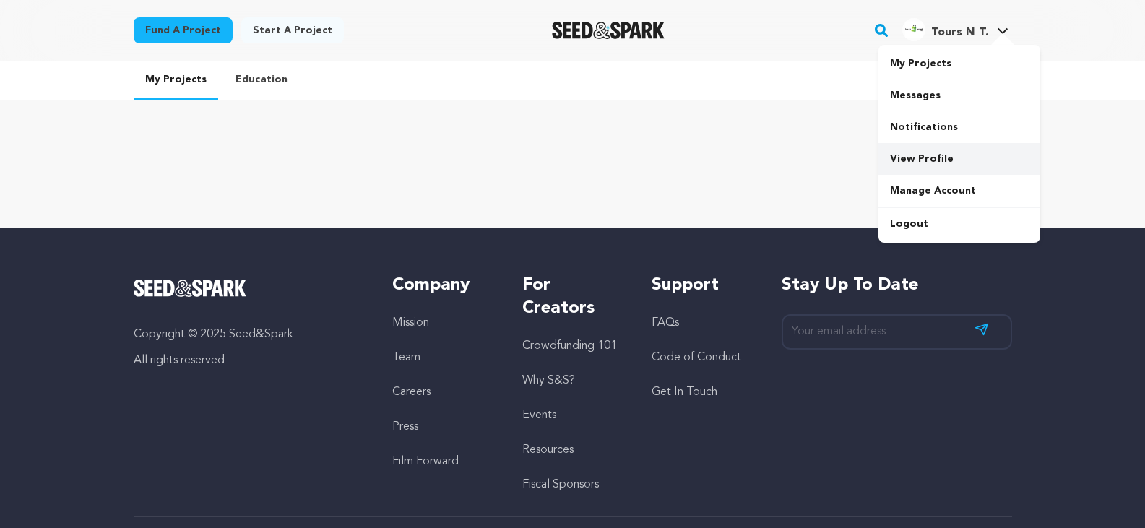
click at [946, 158] on link "View Profile" at bounding box center [959, 159] width 162 height 32
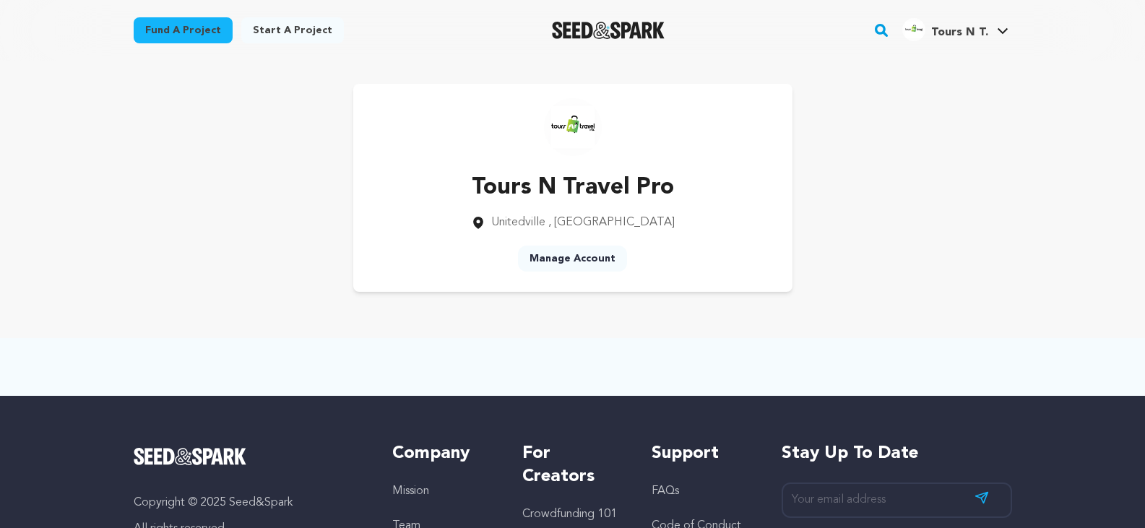
click at [288, 40] on link "Start a project" at bounding box center [292, 30] width 103 height 26
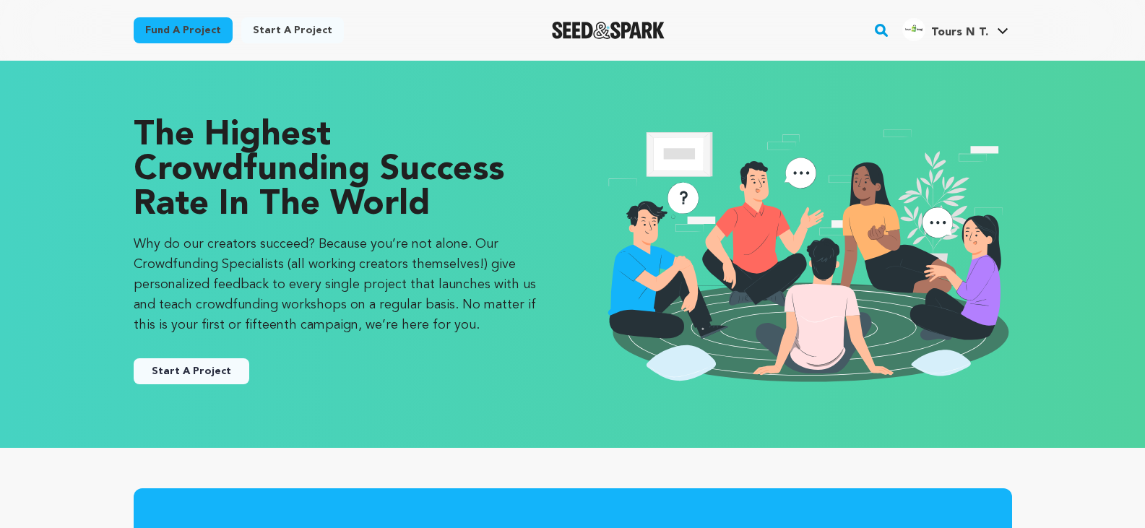
click at [229, 380] on button "Start A Project" at bounding box center [192, 371] width 116 height 26
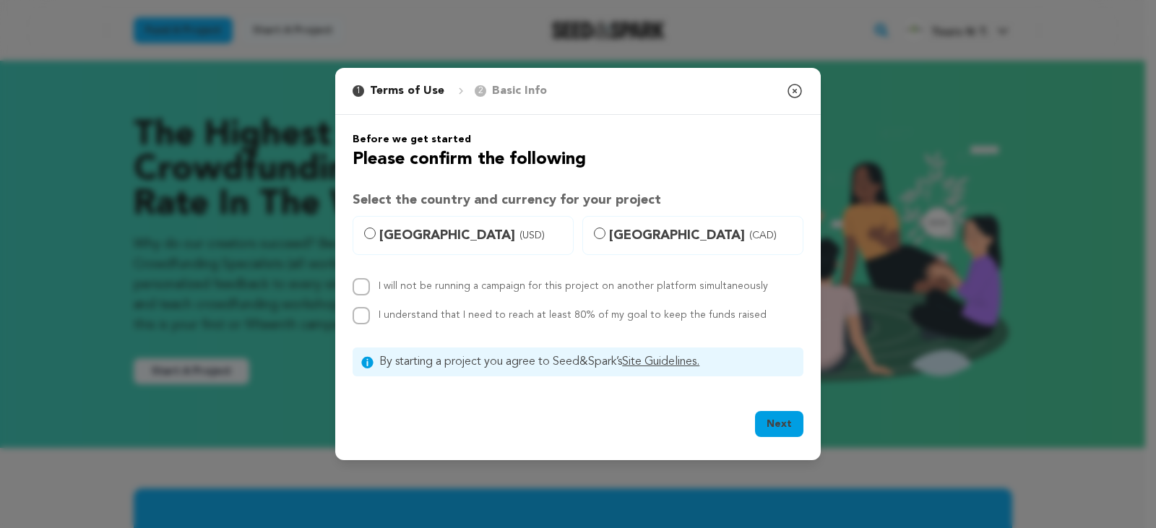
click at [465, 231] on span "United States (USD)" at bounding box center [471, 235] width 185 height 20
click at [376, 231] on input "United States (USD)" at bounding box center [370, 234] width 12 height 12
radio input "true"
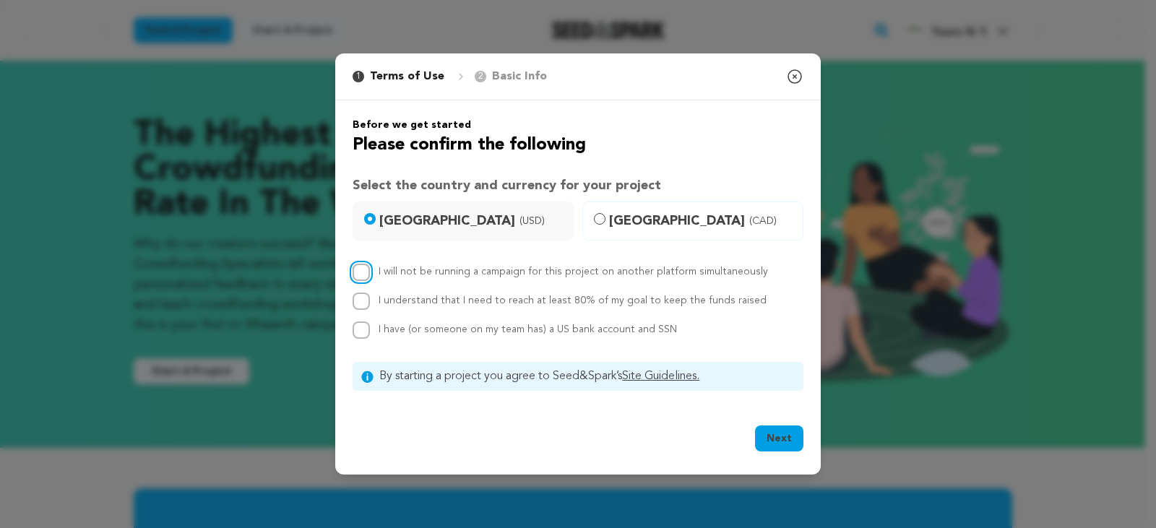
click at [358, 277] on input "I will not be running a campaign for this project on another platform simultane…" at bounding box center [361, 272] width 17 height 17
checkbox input "true"
click at [366, 308] on input "I understand that I need to reach at least 80% of my goal to keep the funds rai…" at bounding box center [361, 301] width 17 height 17
checkbox input "true"
click at [370, 330] on div "I have (or someone on my team has) a US bank account and SSN" at bounding box center [578, 329] width 451 height 17
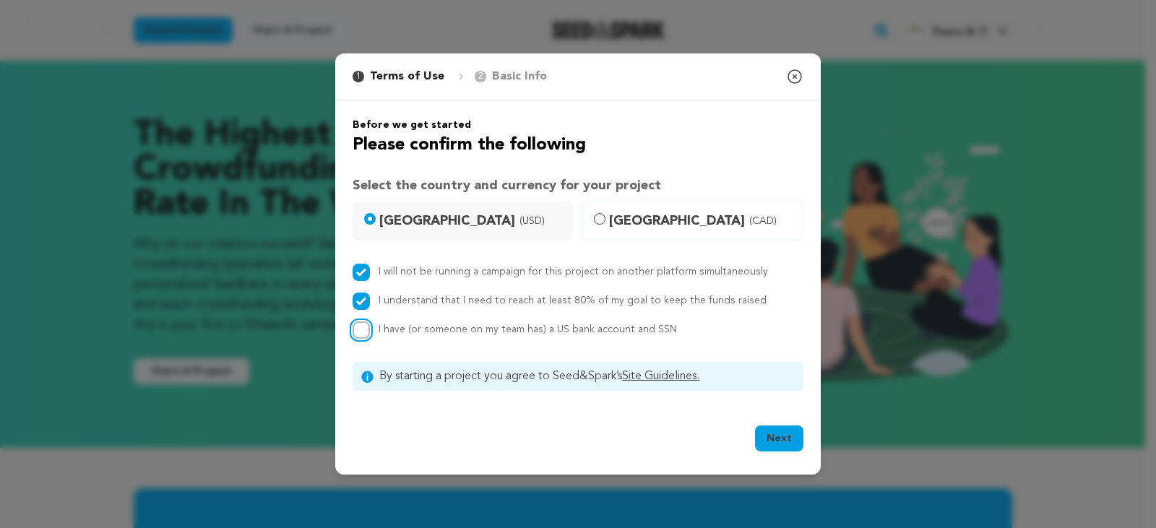
click at [362, 327] on input "I have (or someone on my team has) a US bank account and SSN" at bounding box center [361, 329] width 17 height 17
checkbox input "true"
click at [778, 429] on button "Next" at bounding box center [779, 439] width 48 height 26
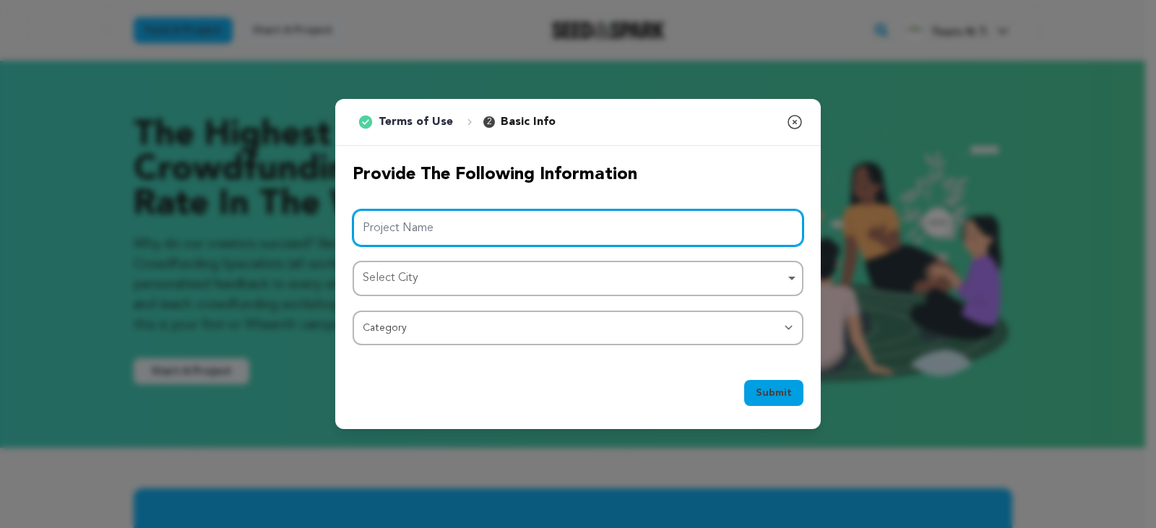
click at [441, 221] on input "Project Name" at bounding box center [578, 227] width 451 height 37
type input "T"
type input "Q"
drag, startPoint x: 475, startPoint y: 241, endPoint x: 256, endPoint y: 229, distance: 218.5
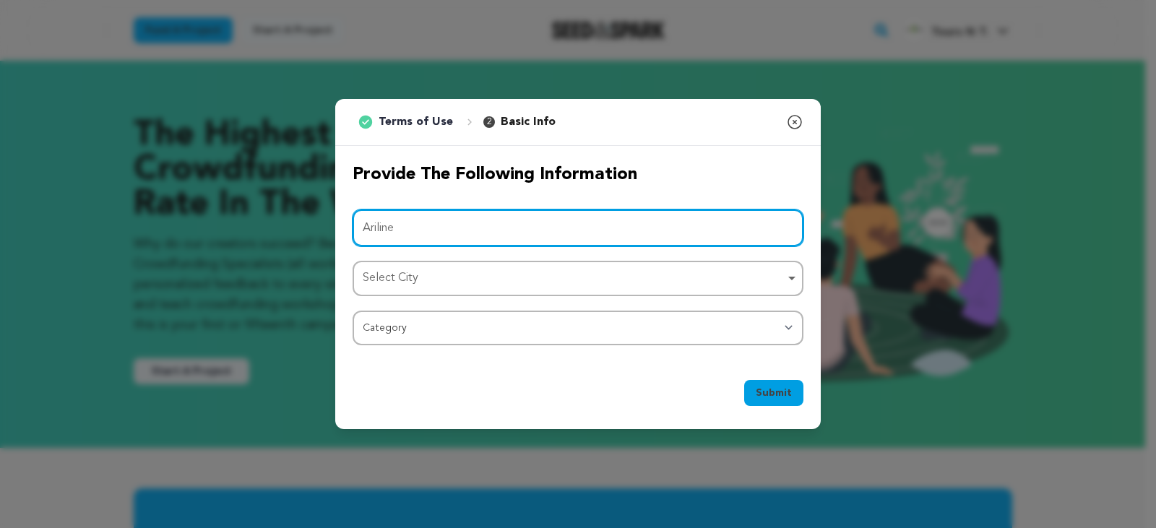
click at [256, 229] on div "1 Terms of Use 2 Basic Info You started your project! Close modal Provide the f…" at bounding box center [578, 264] width 1156 height 528
paste input "Baggage Allowance United"
click at [482, 267] on div "Select City Remove item" at bounding box center [578, 278] width 436 height 27
type input "Baggage Allowance United"
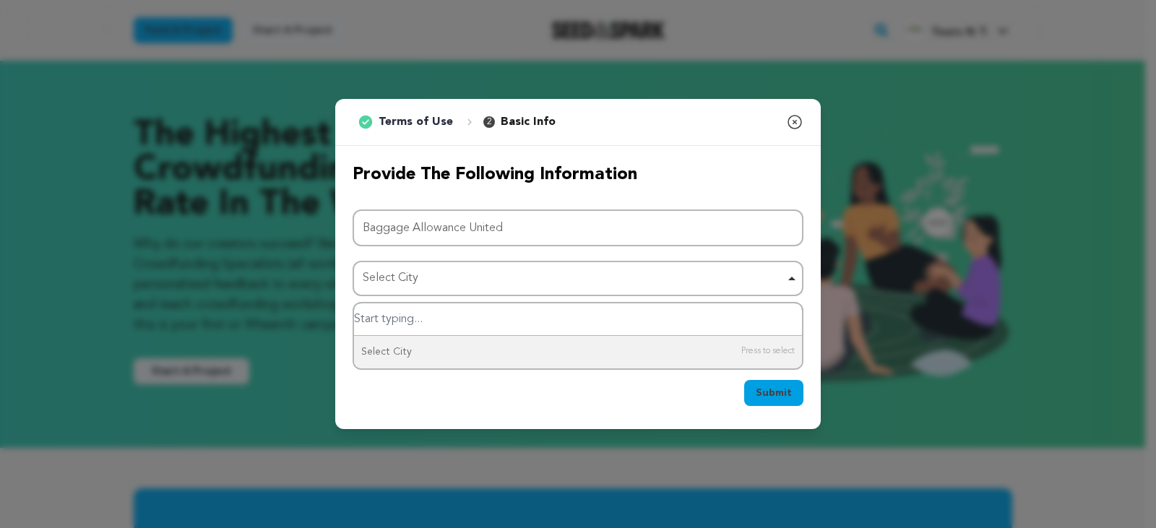
click at [474, 320] on input "Select City" at bounding box center [578, 319] width 448 height 33
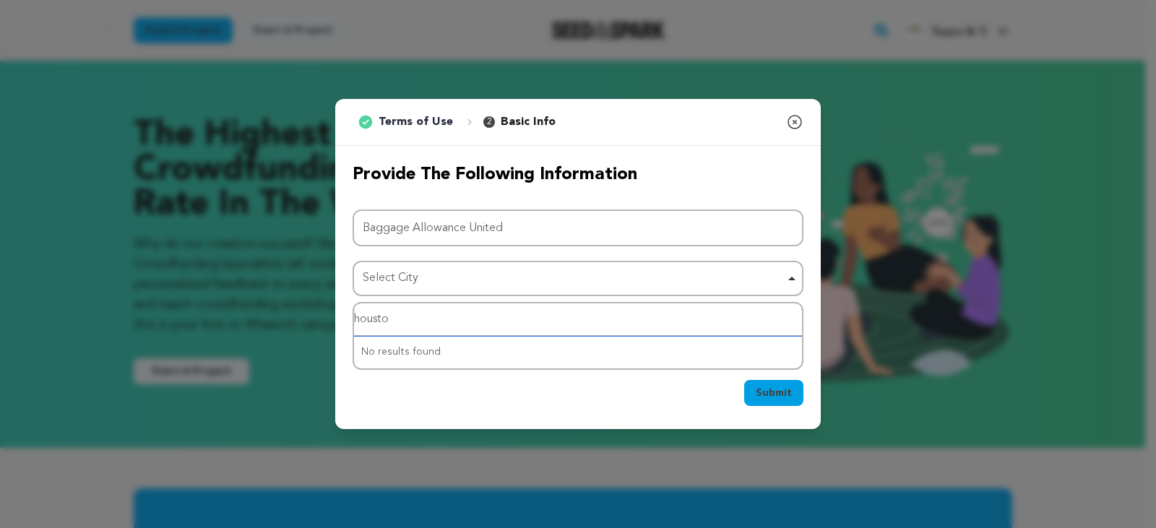
type input "houston"
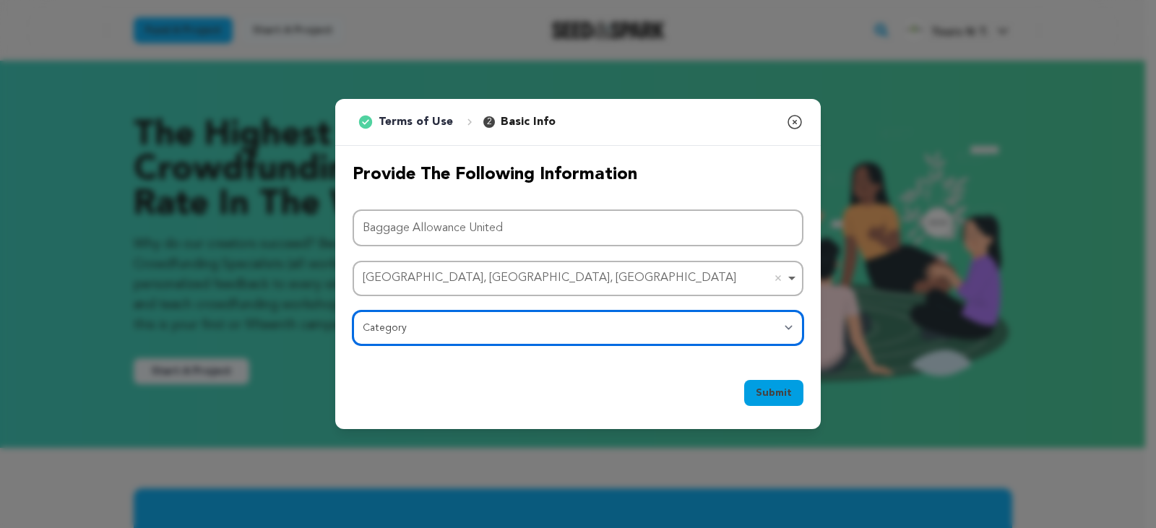
click at [432, 337] on select "Category Film Feature Film Short Series Film Festival Company Music Video VR Ex…" at bounding box center [578, 328] width 451 height 35
select select "10117"
click at [353, 311] on select "Category Film Feature Film Short Series Film Festival Company Music Video VR Ex…" at bounding box center [578, 328] width 451 height 35
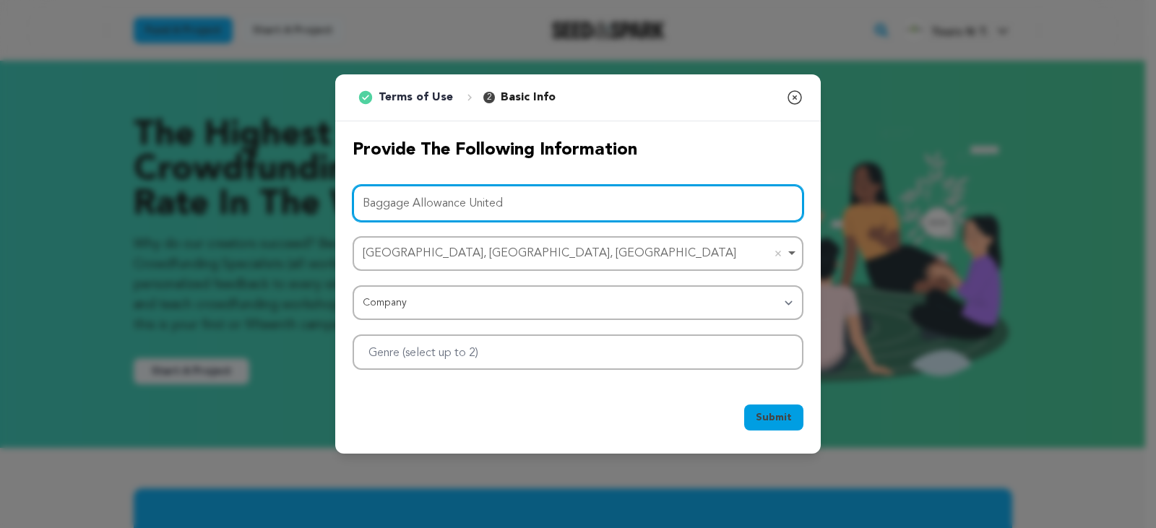
click at [433, 200] on input "Baggage Allowance United" at bounding box center [578, 203] width 451 height 37
type input "Tours N Travel Pro"
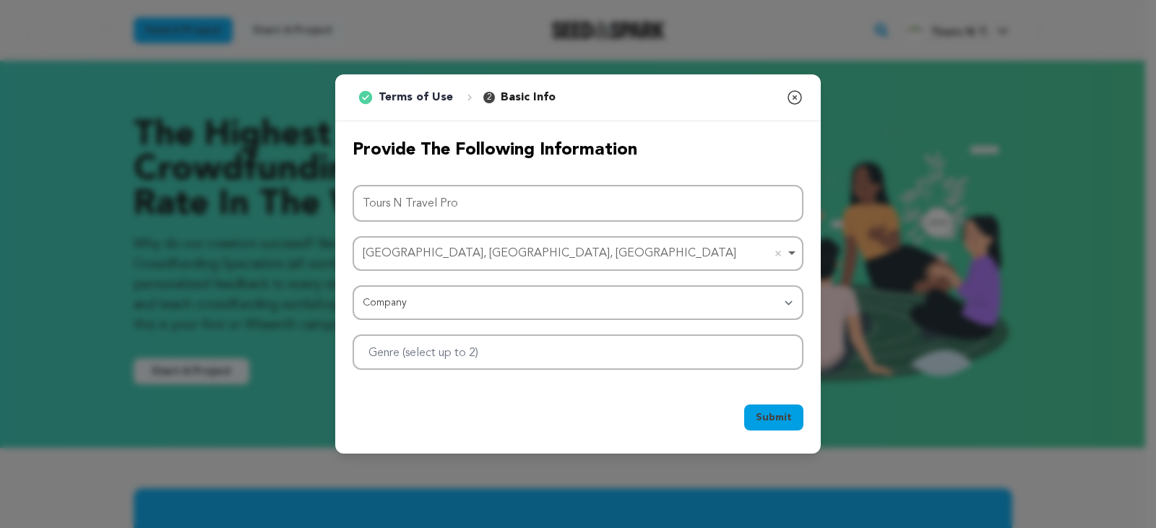
click at [774, 420] on span "Submit" at bounding box center [774, 417] width 36 height 14
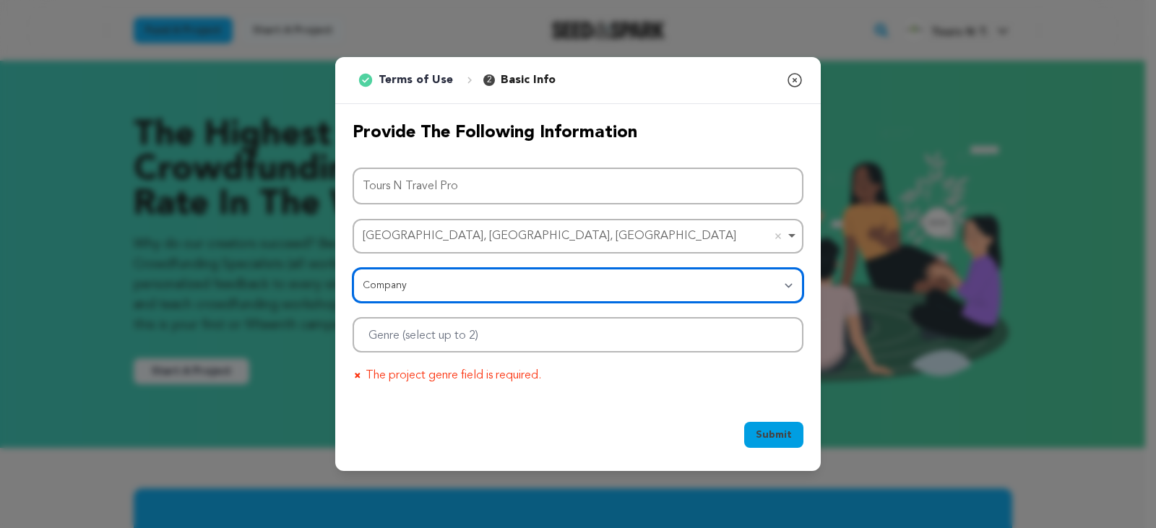
click at [506, 281] on select "Category Film Feature Film Short Series Film Festival Company Music Video VR Ex…" at bounding box center [578, 285] width 451 height 35
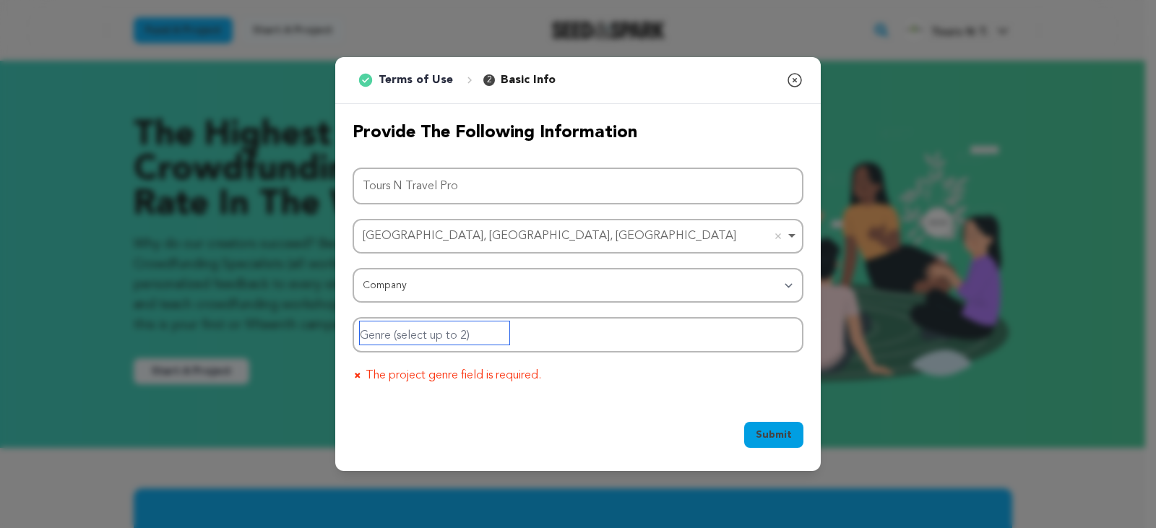
click at [453, 330] on input "Genre (select up to 2)" at bounding box center [435, 332] width 150 height 23
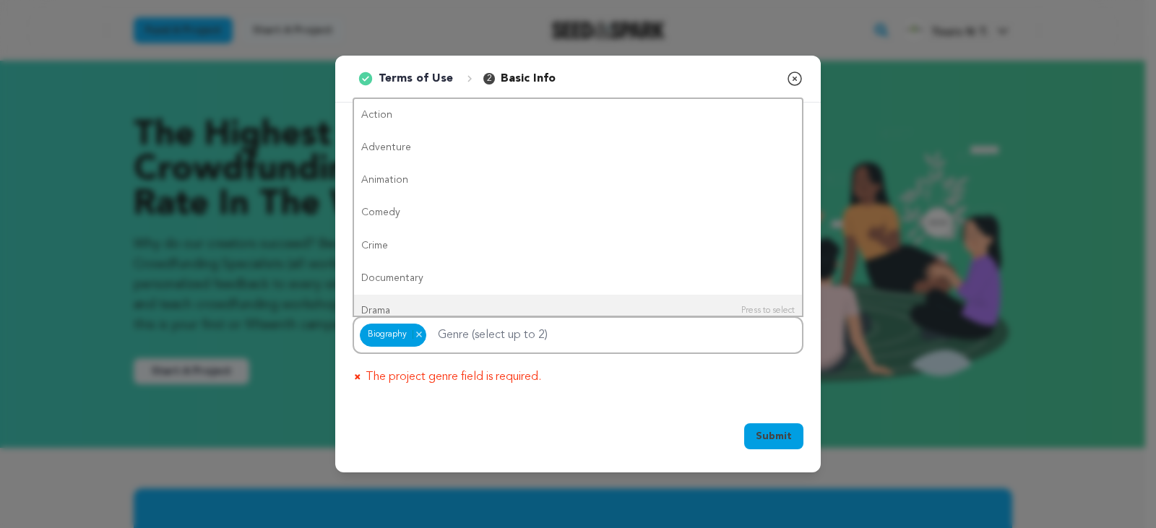
click at [791, 437] on span "Submit" at bounding box center [774, 436] width 36 height 14
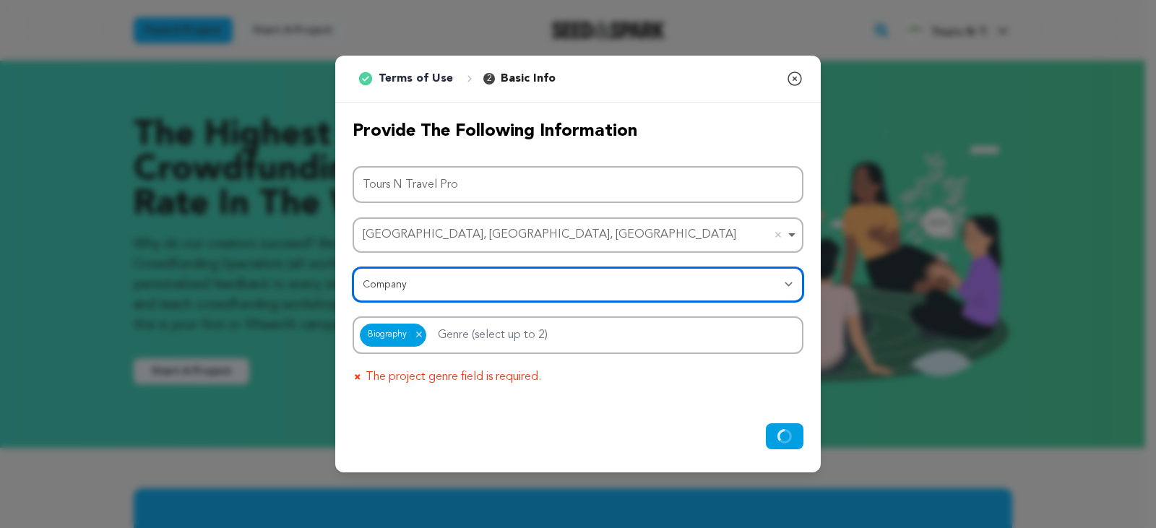
click at [433, 276] on select "Category Film Feature Film Short Series Film Festival Company Music Video VR Ex…" at bounding box center [578, 284] width 451 height 35
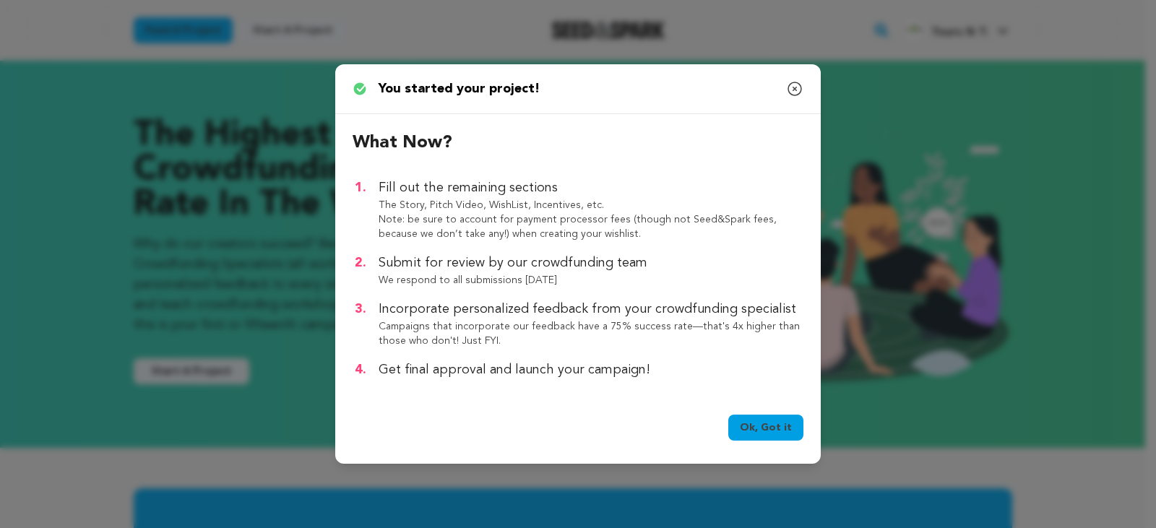
click at [753, 426] on link "Ok, Got it" at bounding box center [765, 428] width 75 height 26
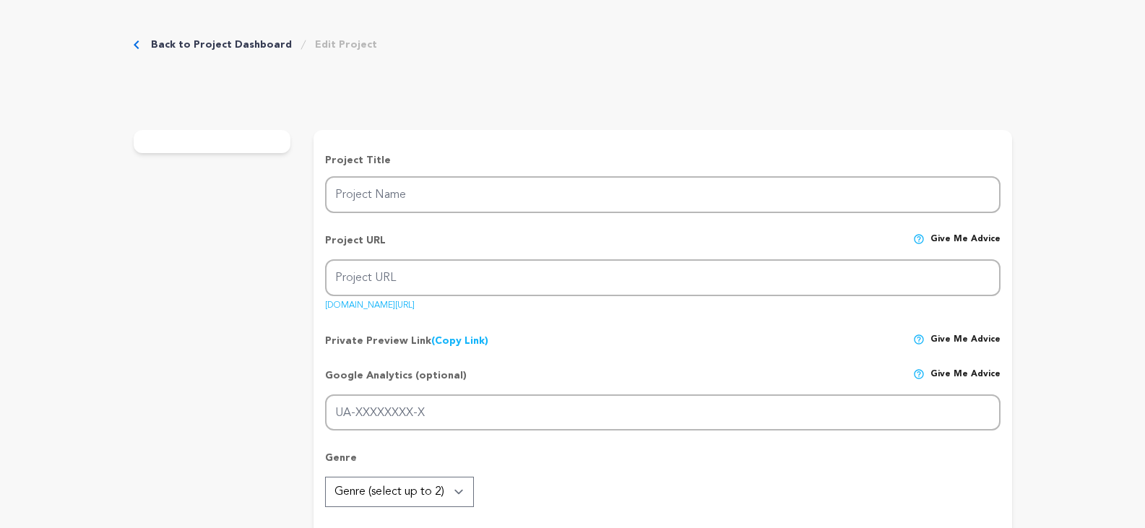
type input "Tours N Travel Pro"
type input "tours-n-travel-pro"
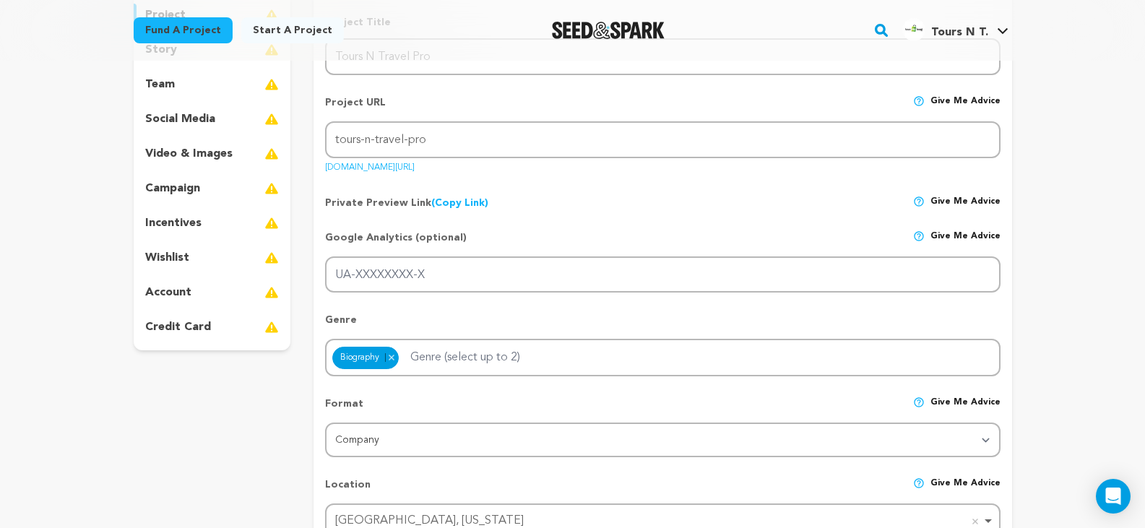
scroll to position [217, 0]
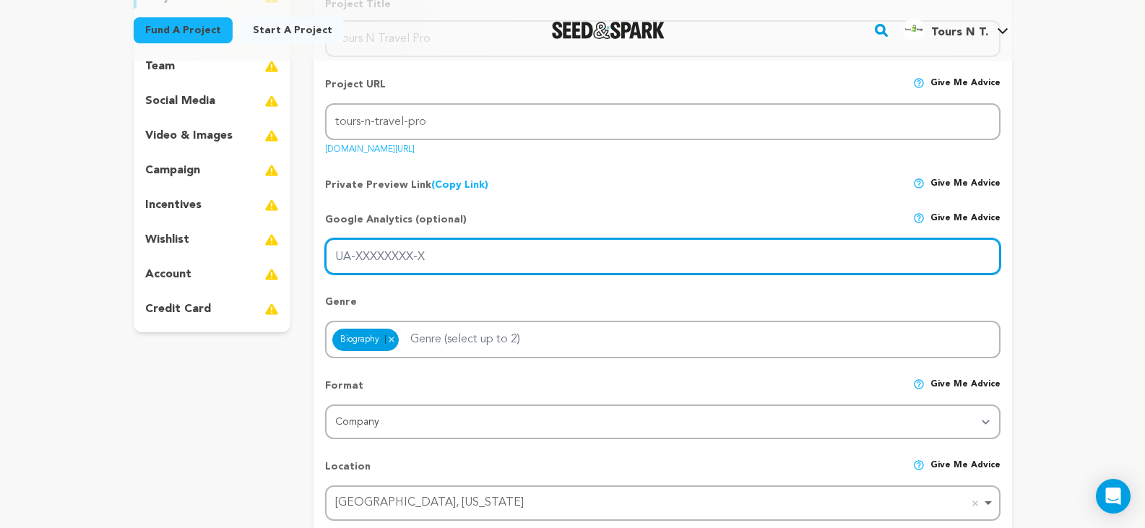
click at [517, 275] on input "UA-XXXXXXXX-X" at bounding box center [662, 256] width 675 height 37
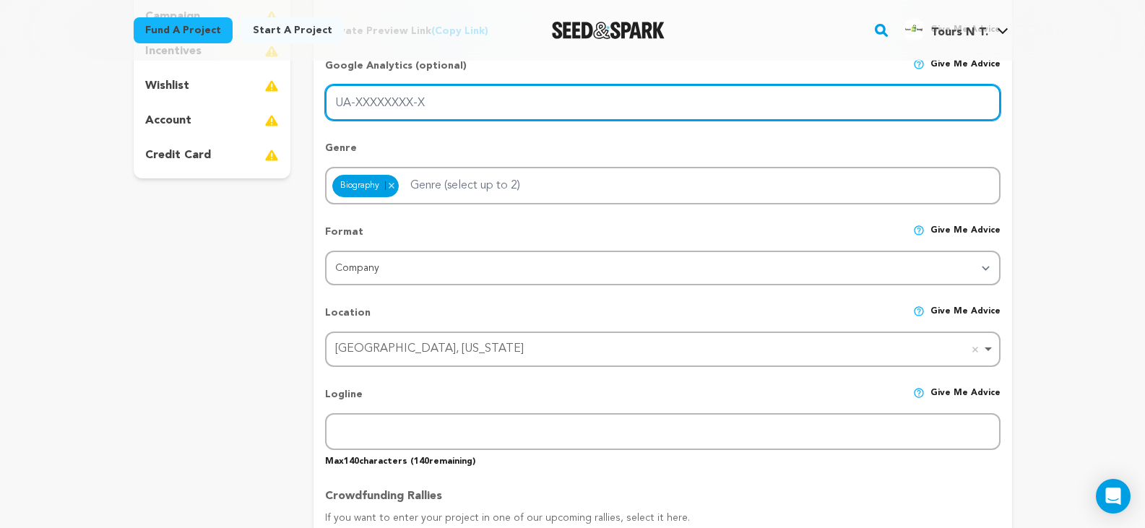
scroll to position [506, 0]
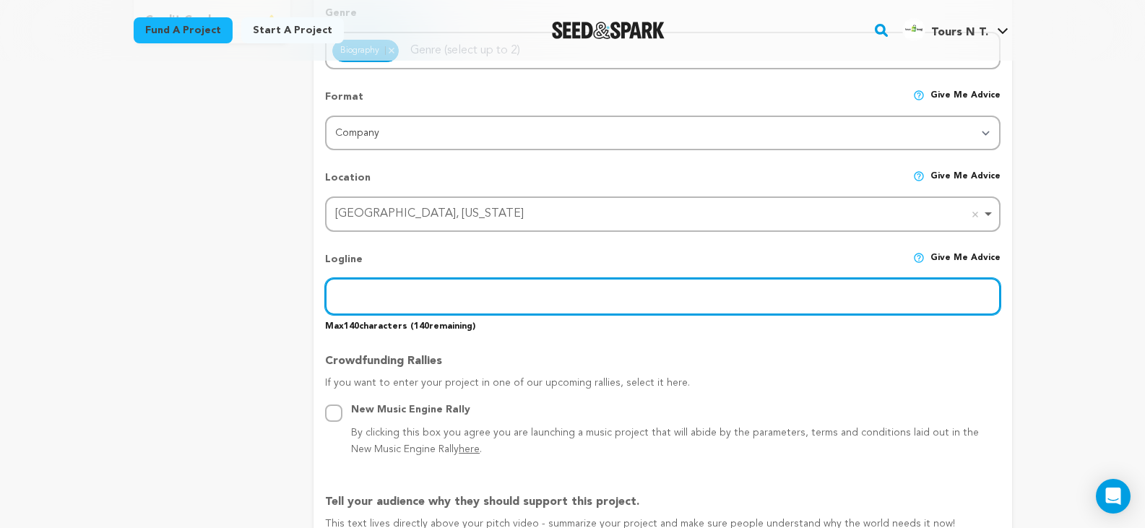
click at [478, 298] on input "text" at bounding box center [662, 296] width 675 height 37
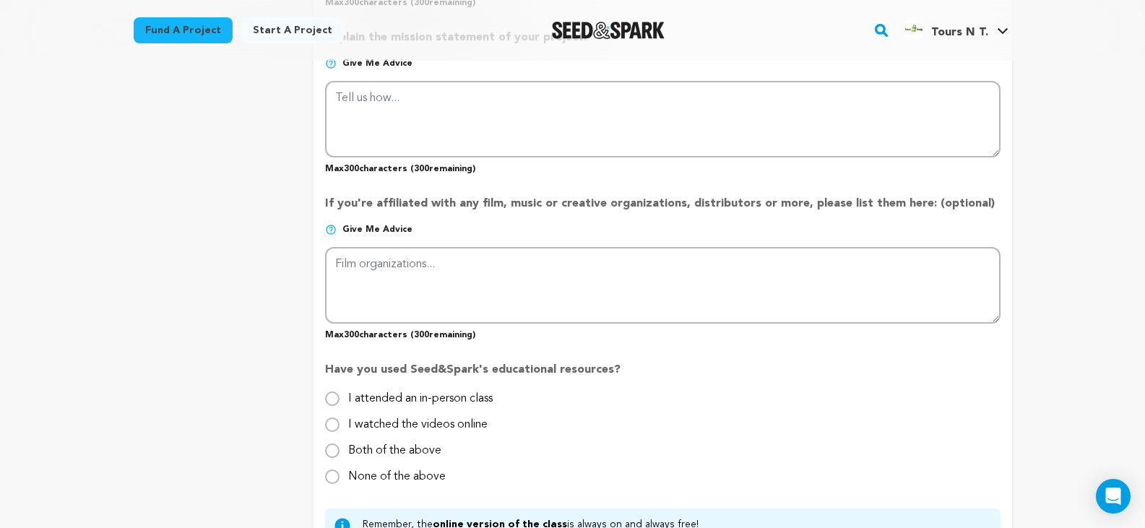
scroll to position [1156, 0]
